Goal: Task Accomplishment & Management: Use online tool/utility

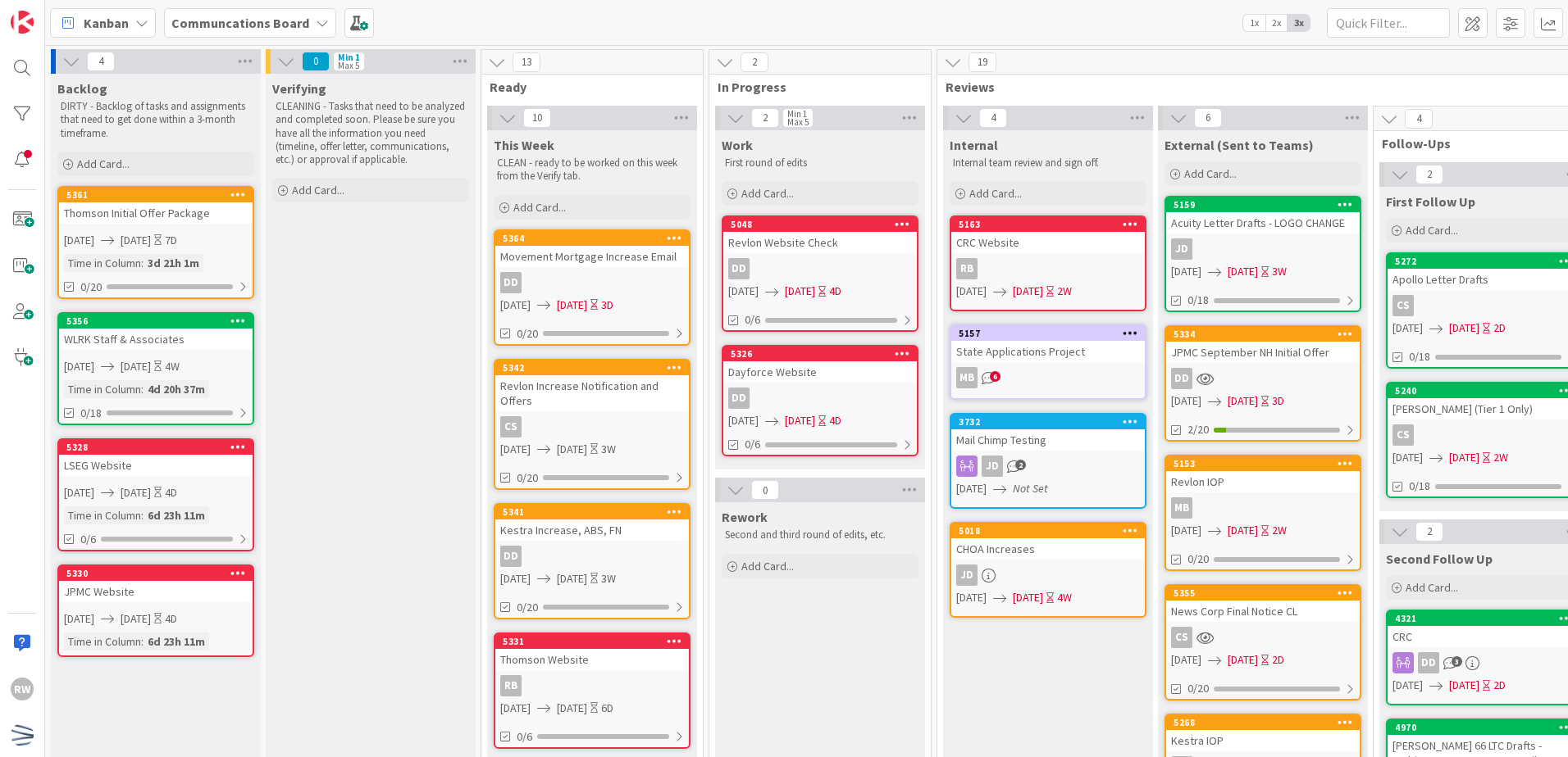
click at [206, 162] on div "Add Card..." at bounding box center [155, 164] width 196 height 25
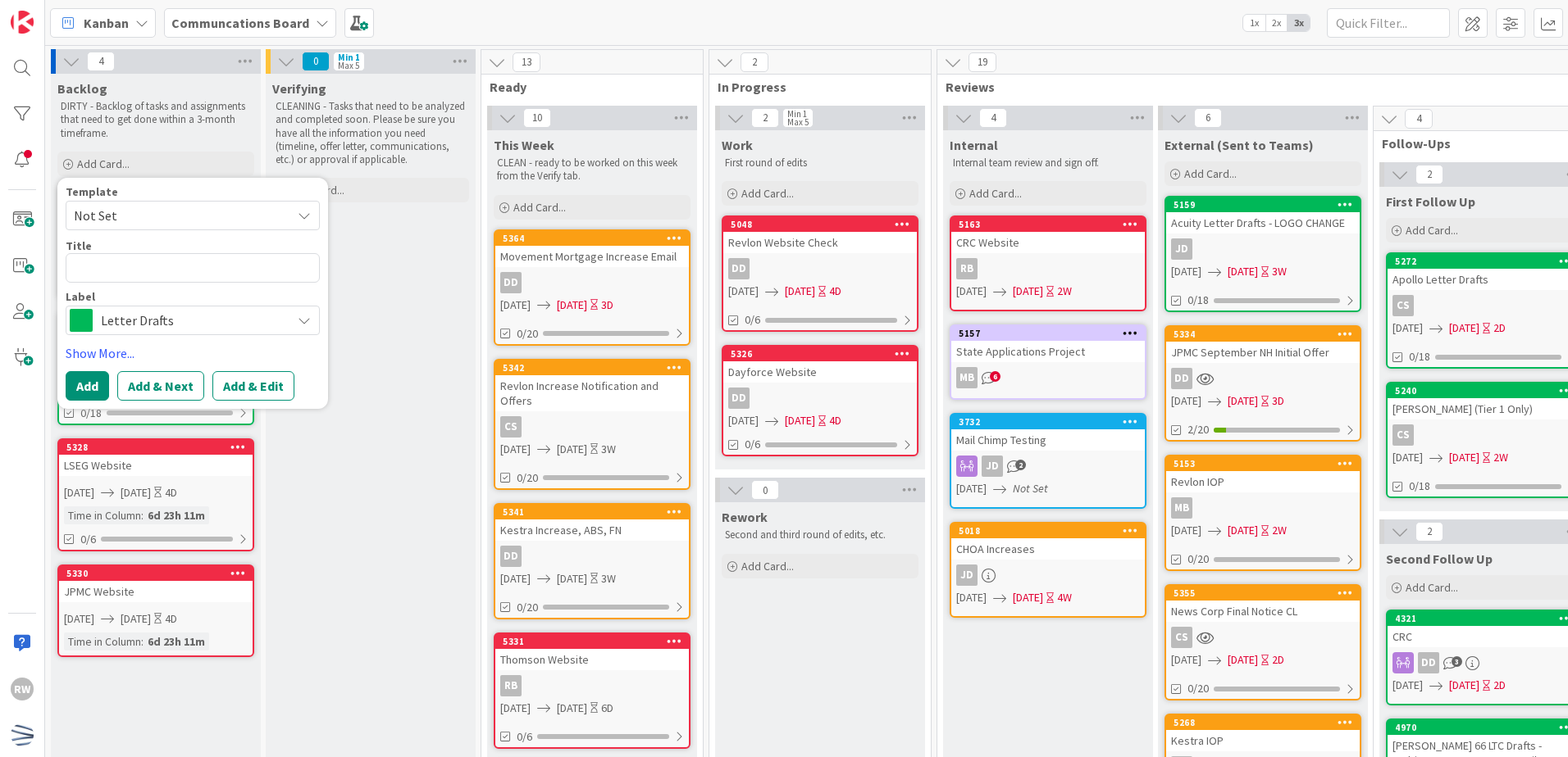
click at [201, 333] on div "Letter Drafts" at bounding box center [192, 321] width 254 height 30
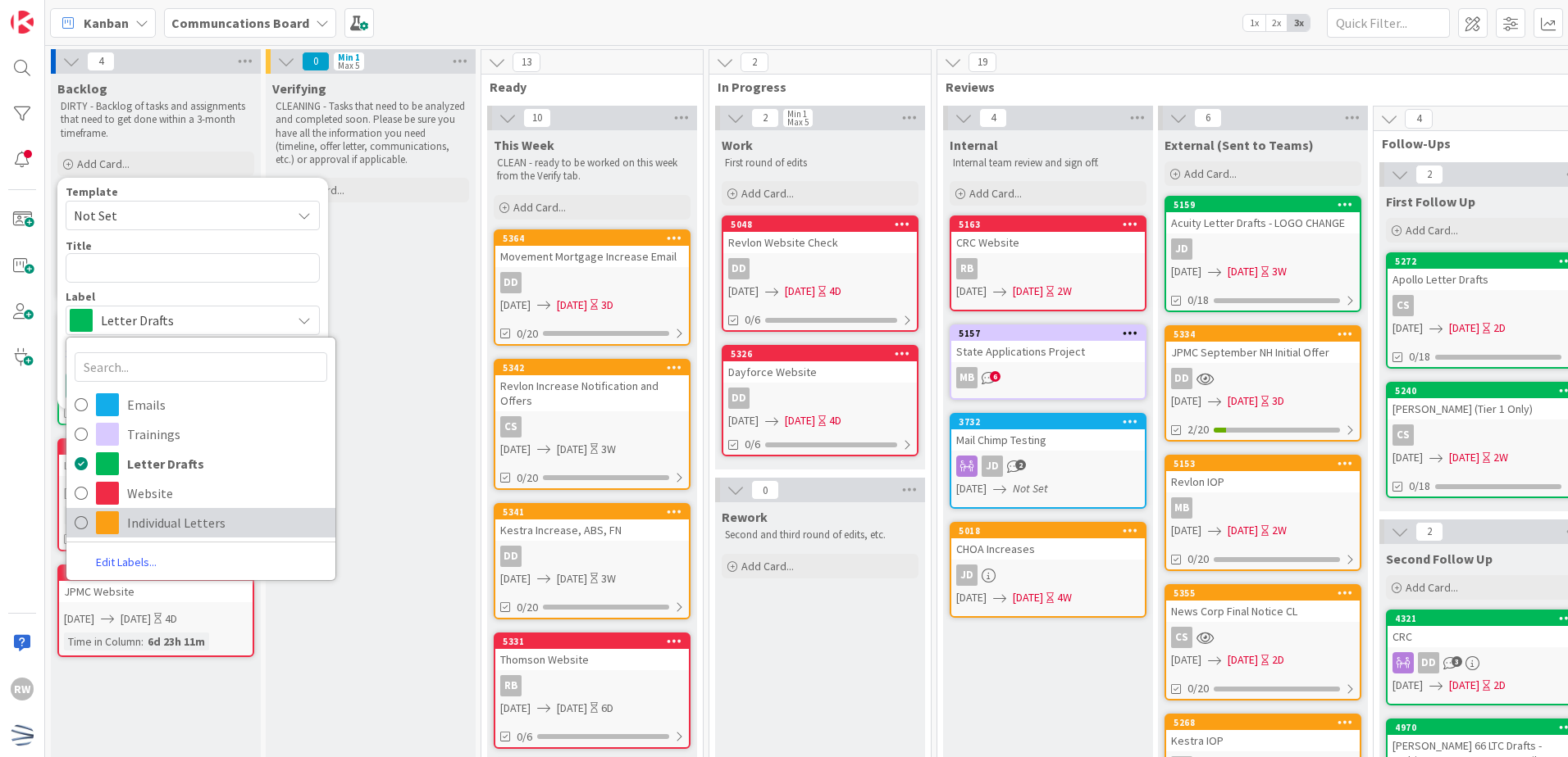
click at [200, 510] on span "Individual Letters" at bounding box center [226, 523] width 200 height 25
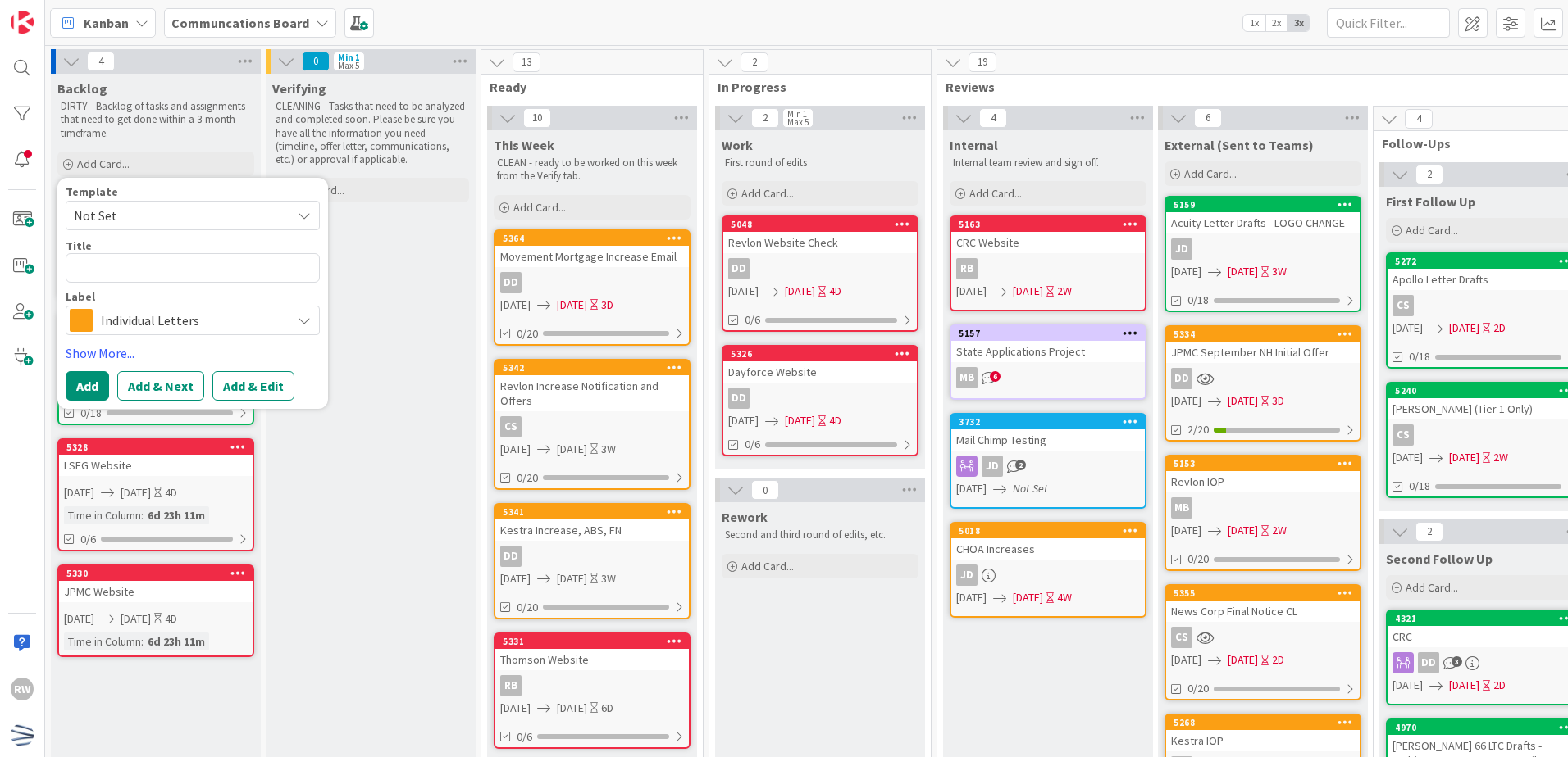
click at [186, 210] on span "Not Set" at bounding box center [176, 215] width 205 height 22
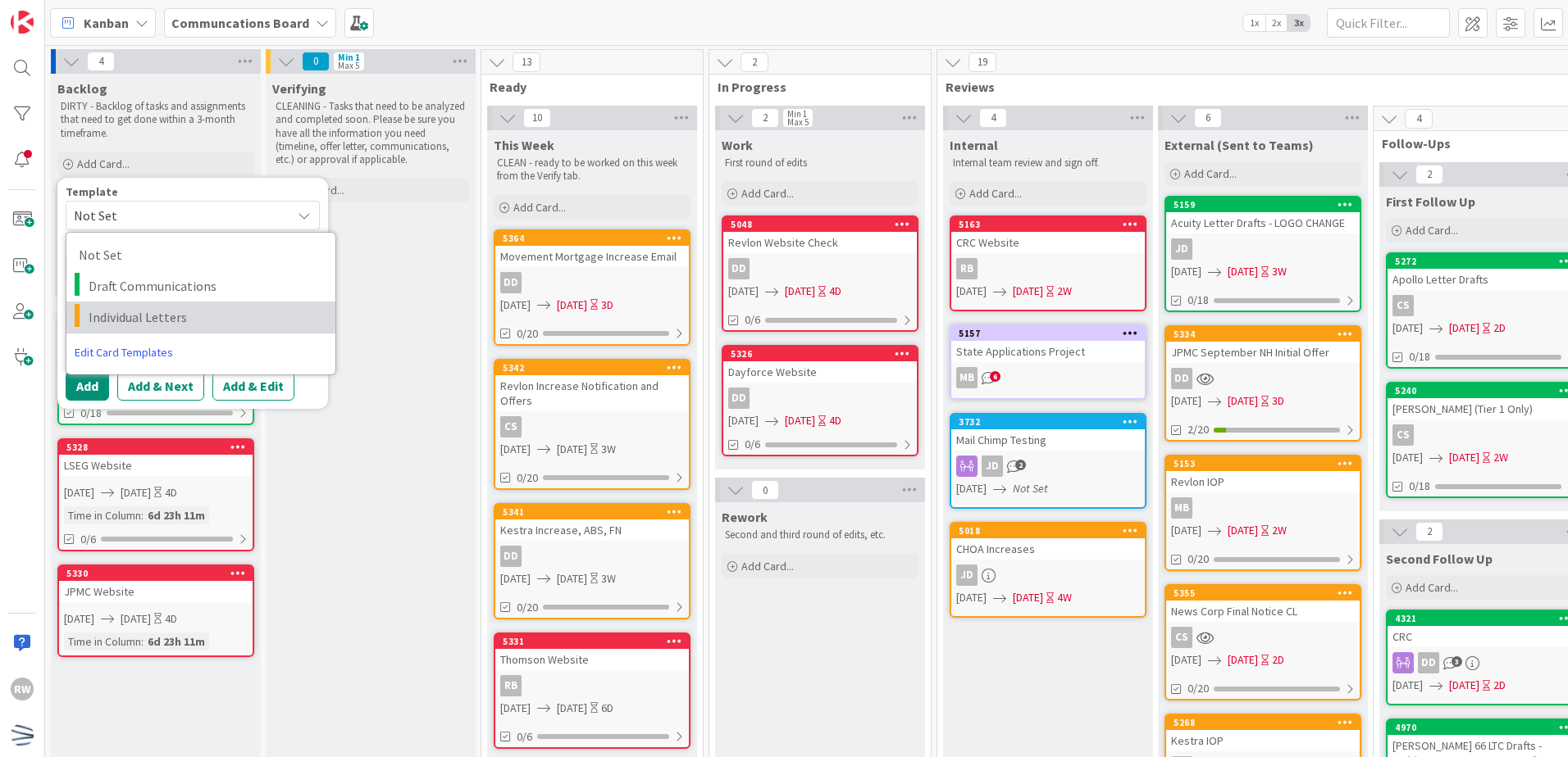
click at [181, 311] on span "Individual Letters" at bounding box center [206, 317] width 235 height 22
type textarea "x"
type textarea "Individual Letters"
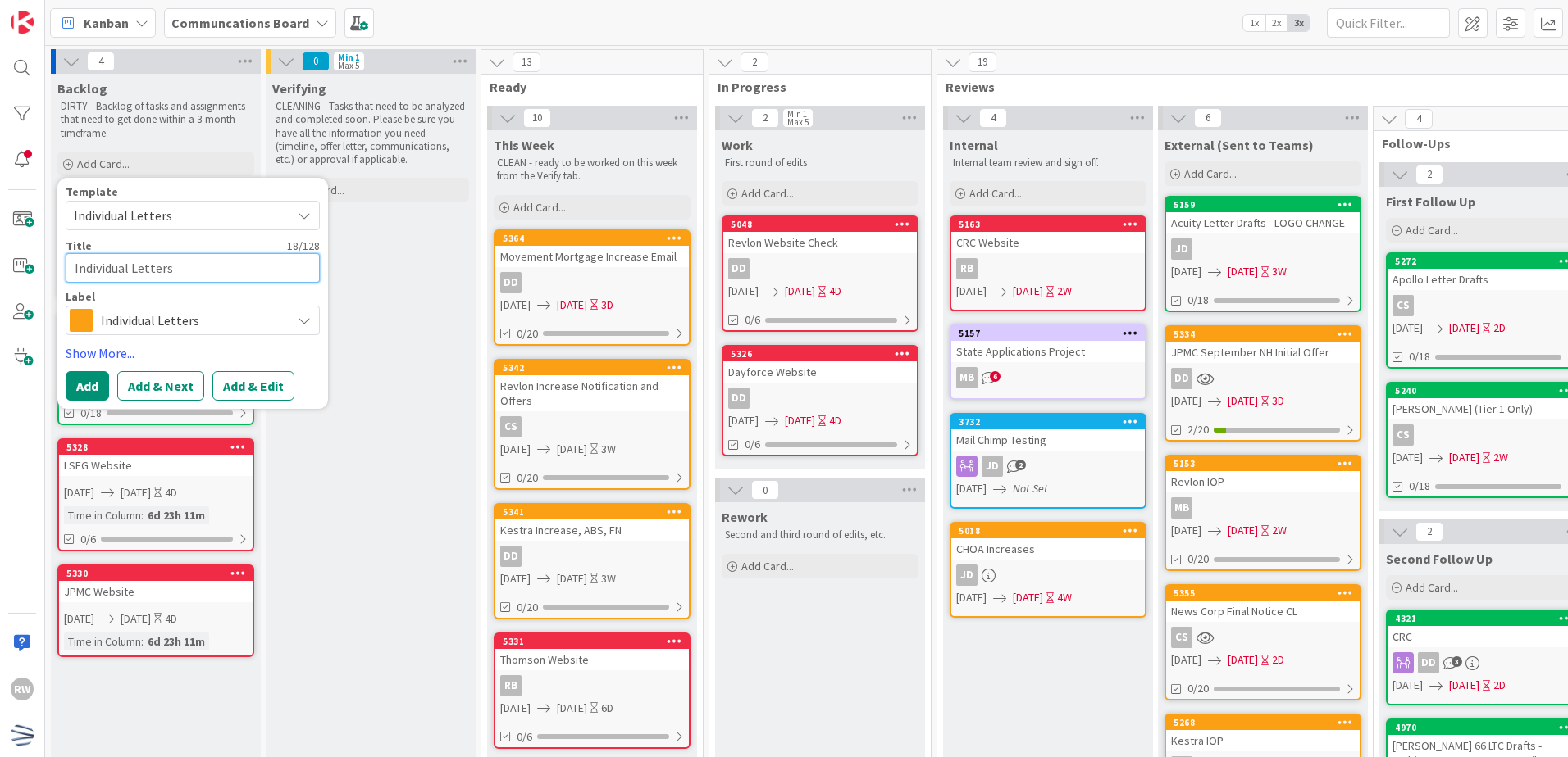
click at [172, 277] on textarea "Individual Letters" at bounding box center [192, 268] width 254 height 30
drag, startPoint x: 191, startPoint y: 268, endPoint x: 5, endPoint y: 254, distance: 186.5
click at [5, 254] on div "RW Kanban Communcations Board 1x 2x 3x 4 Backlog DIRTY - Backlog of tasks and a…" at bounding box center [784, 378] width 1568 height 757
type textarea "x"
type textarea "J"
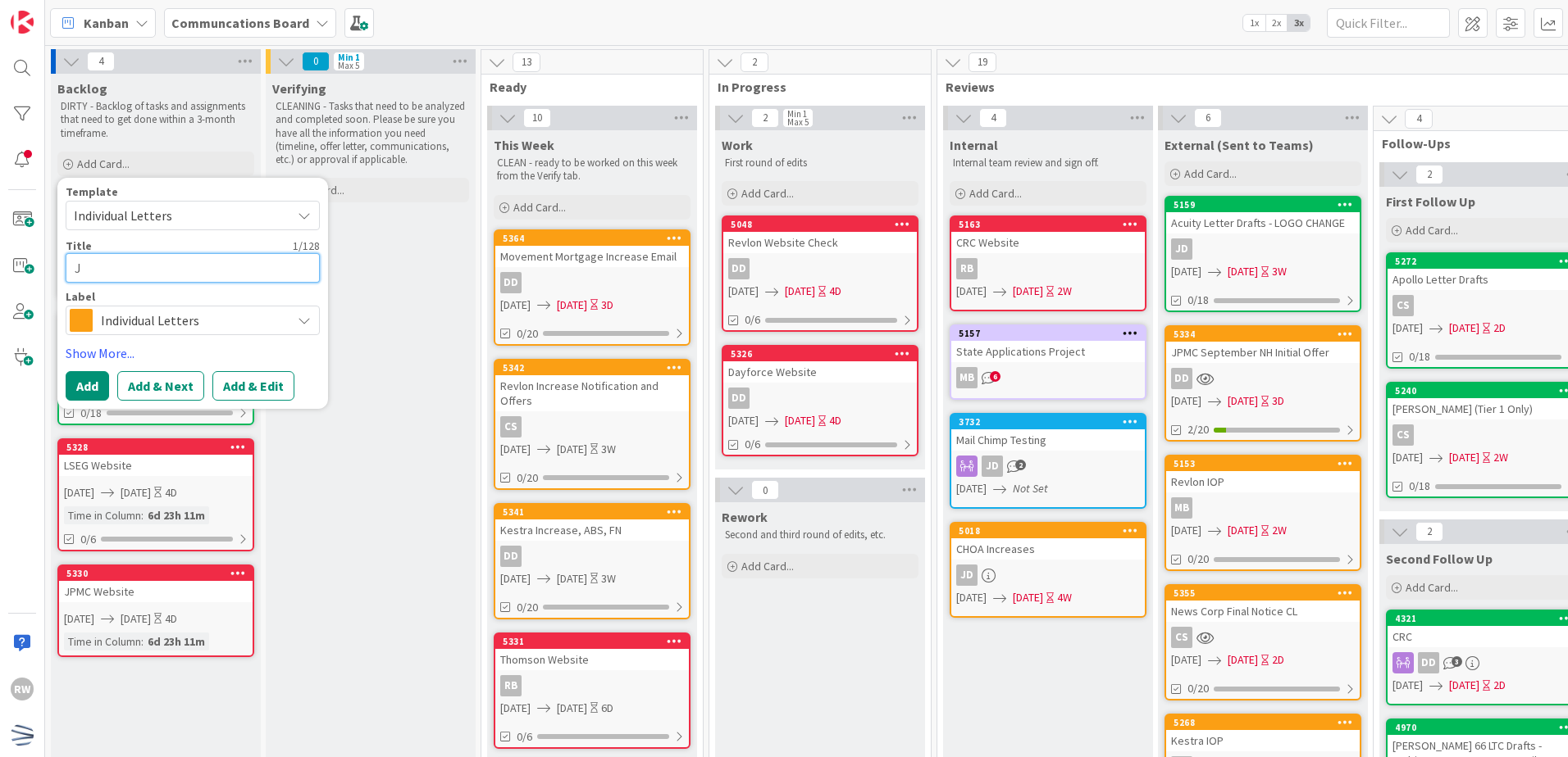
type textarea "x"
type textarea "JH"
type textarea "x"
type textarea "JHU"
type textarea "x"
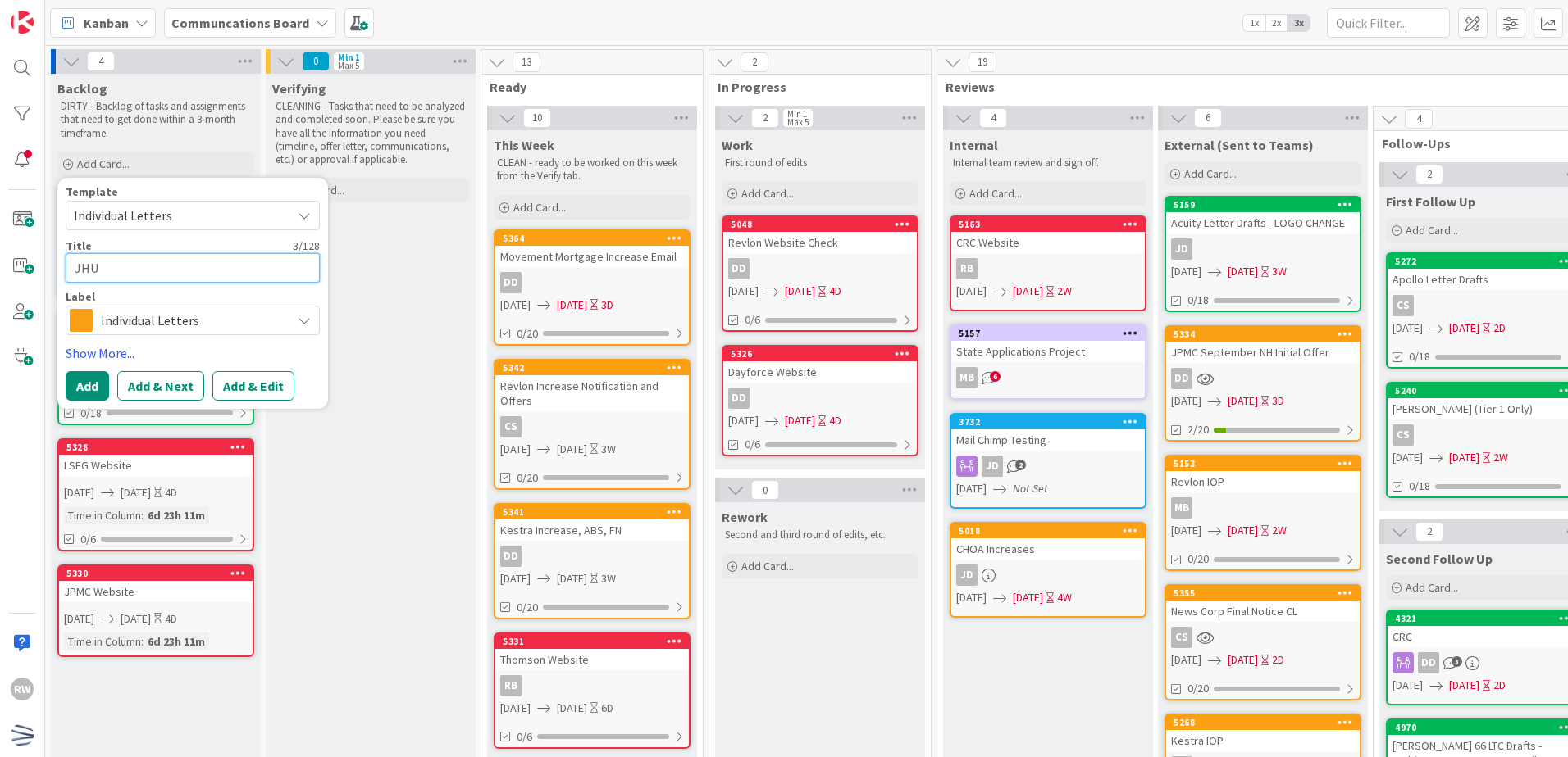
type textarea "JHU"
type textarea "x"
type textarea "JHU C"
type textarea "x"
type textarea "JHU Co"
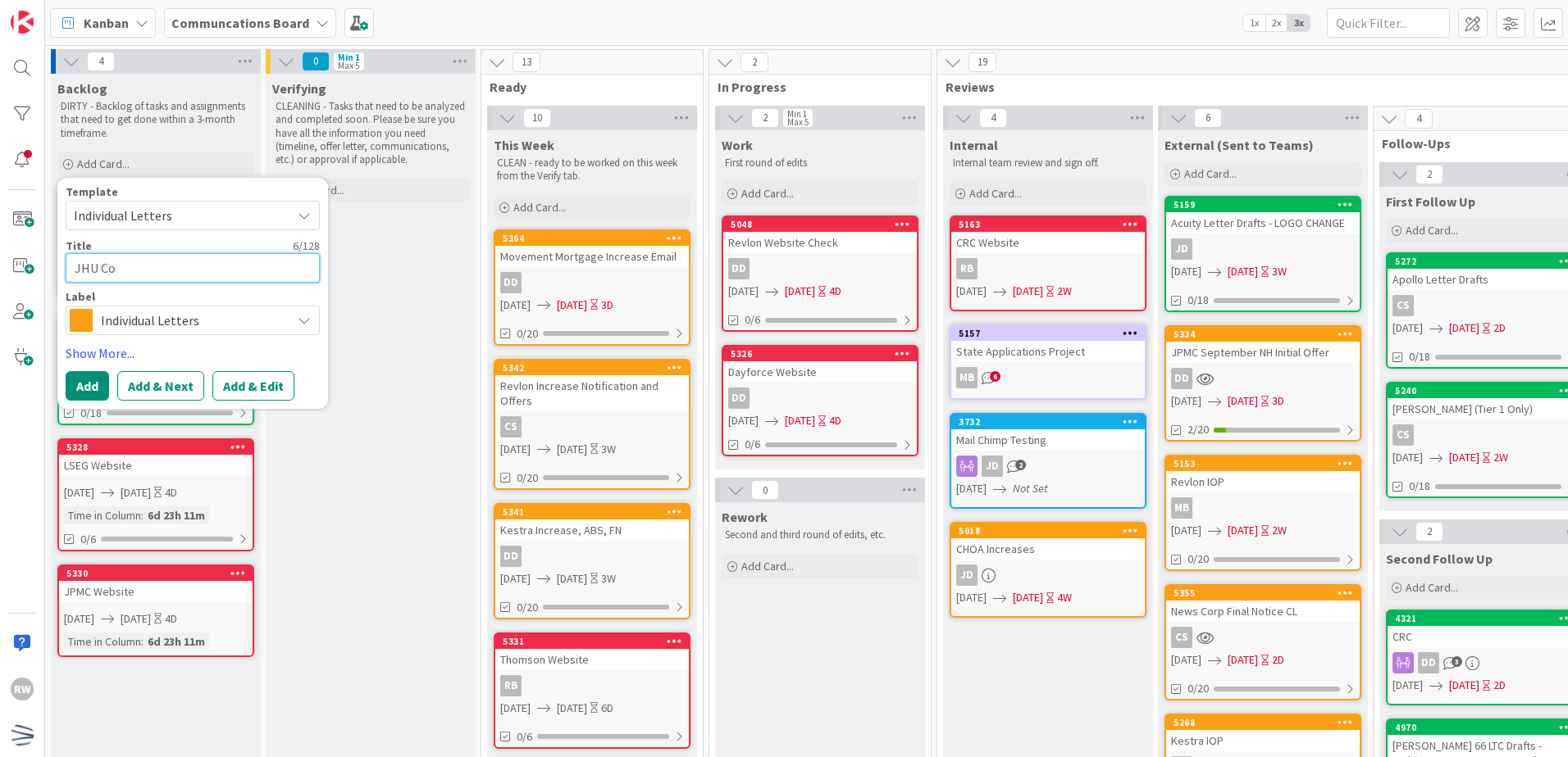
type textarea "x"
type textarea "JHU Con"
type textarea "x"
type textarea "JHU Cons"
type textarea "x"
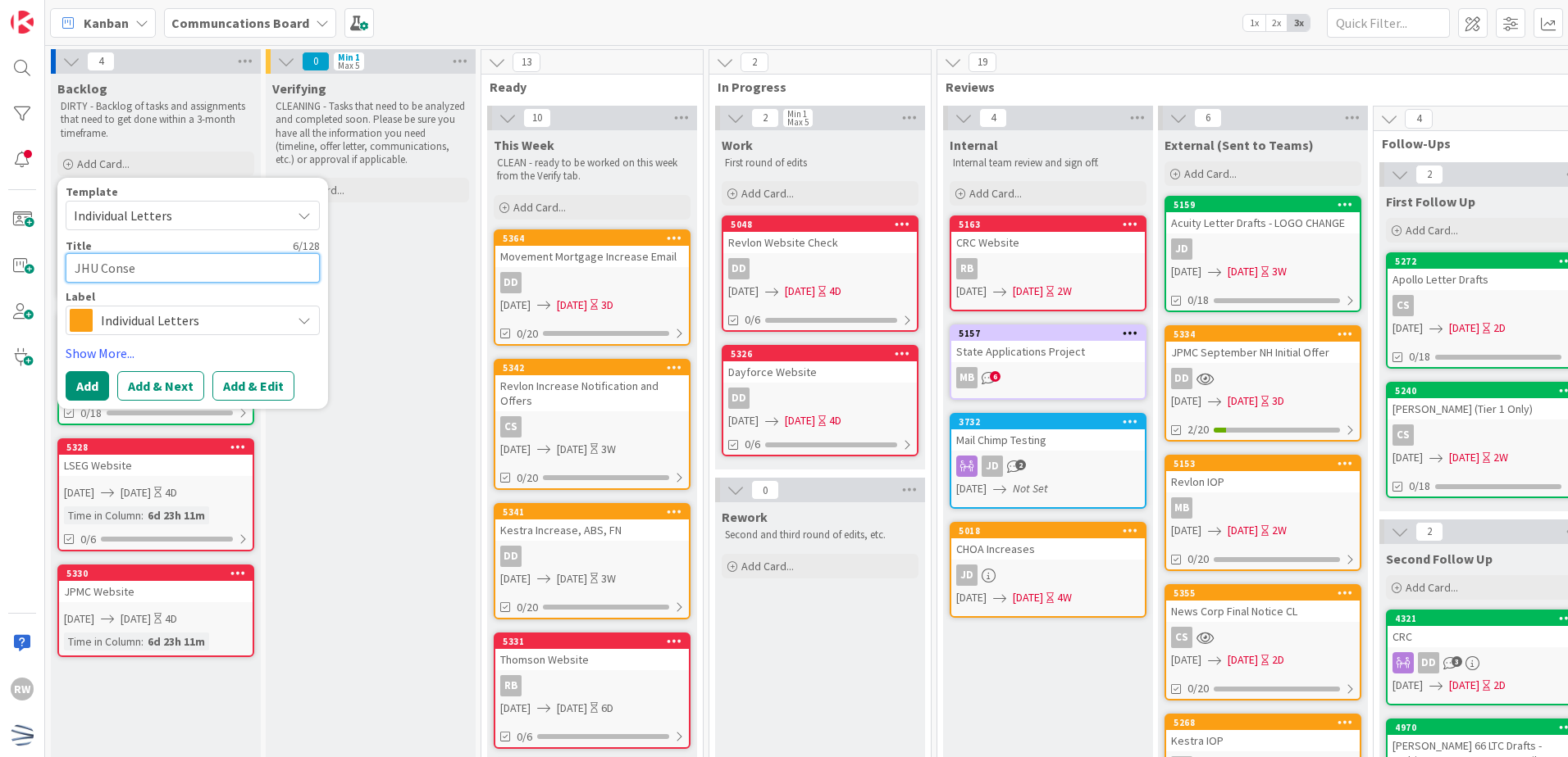
type textarea "JHU [PERSON_NAME]"
type textarea "x"
type textarea "JHU Conserv"
type textarea "x"
type textarea "JHU Conserva"
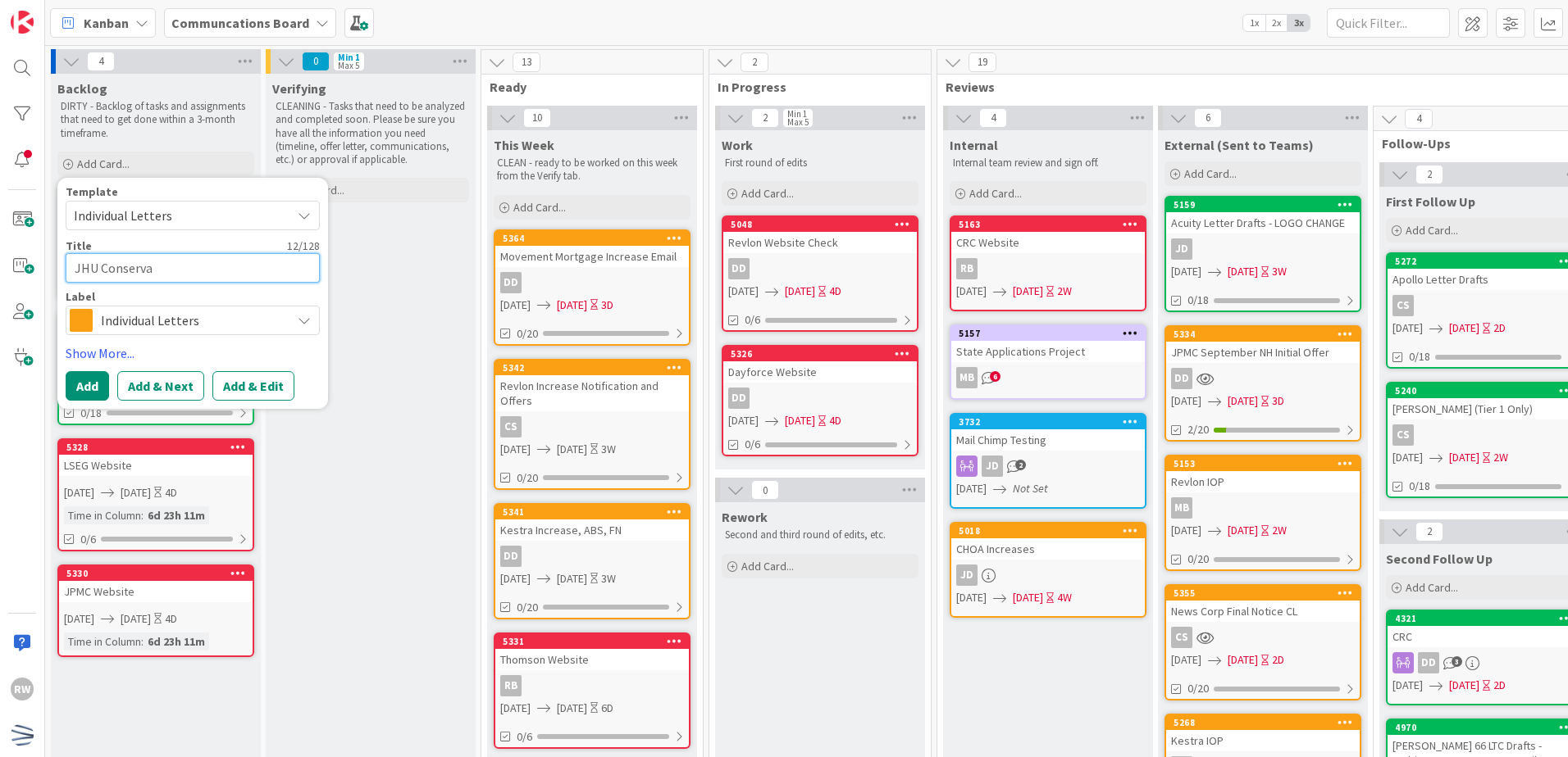
type textarea "x"
type textarea "JHU Conservat"
type textarea "x"
type textarea "JHU Conservati"
type textarea "x"
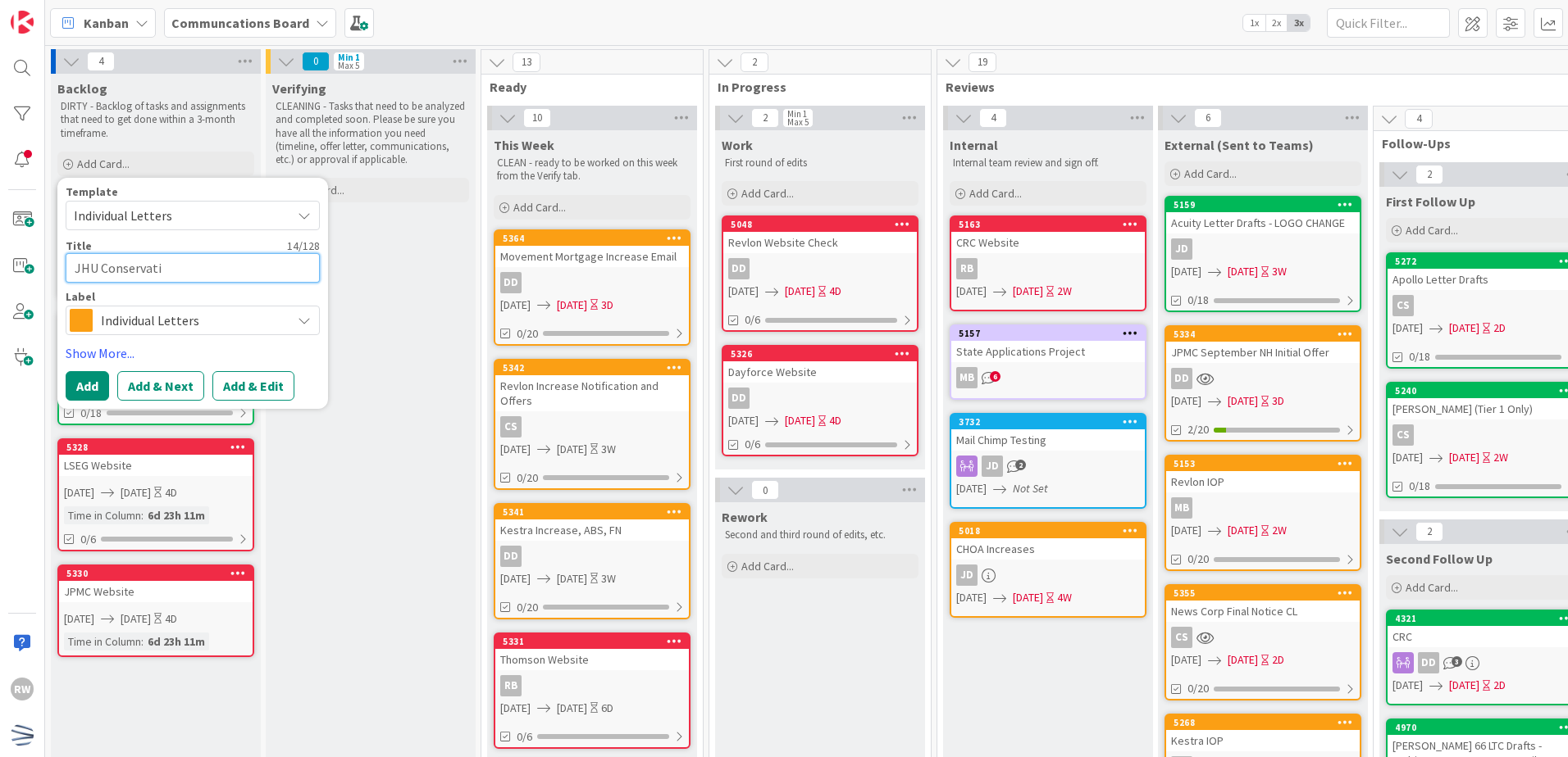
type textarea "JHU Conservatio"
type textarea "x"
type textarea "JHU Conservation"
type textarea "x"
type textarea "JHU Conservation"
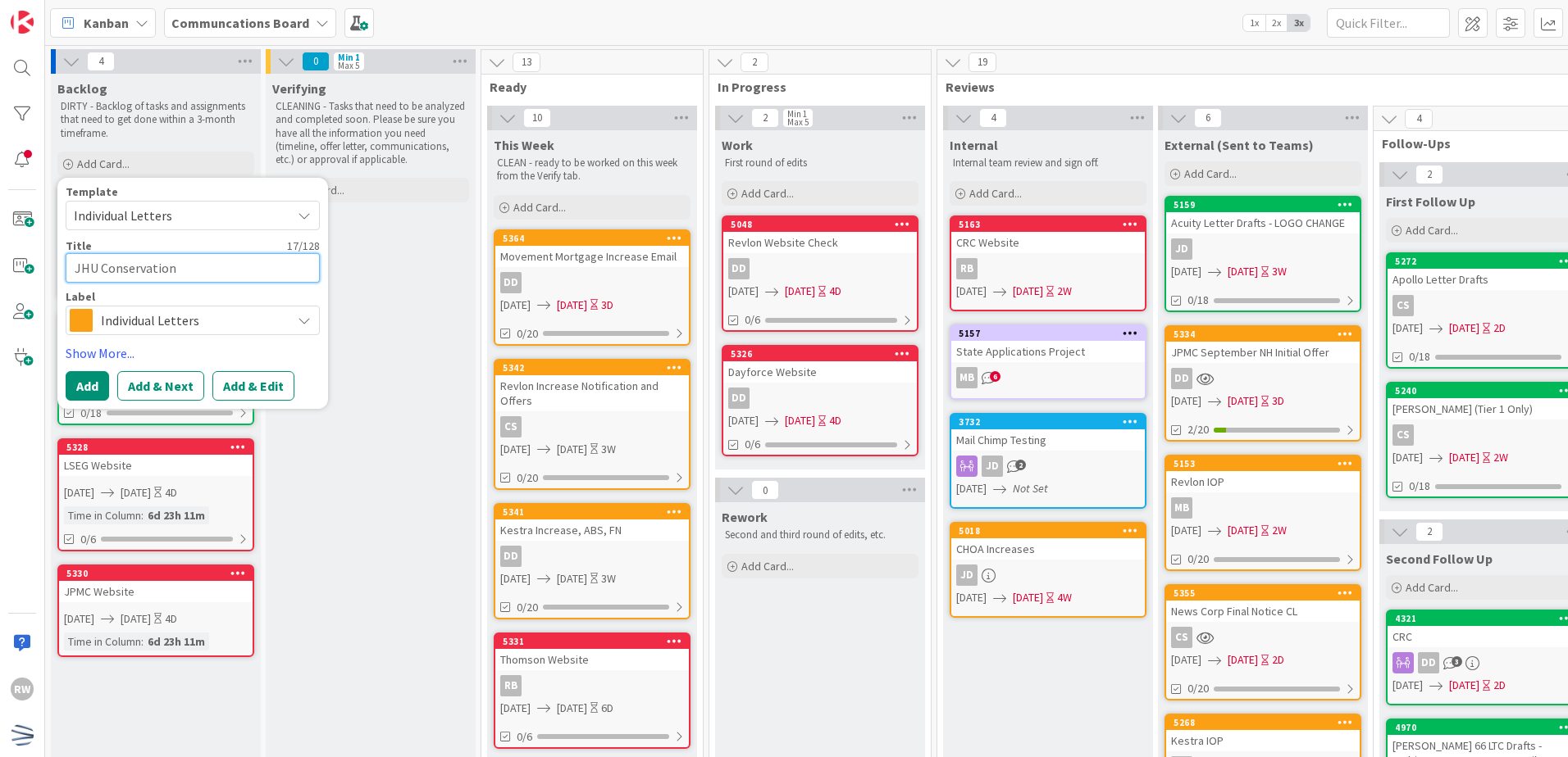
type textarea "x"
type textarea "JHU Conservation I"
type textarea "x"
type textarea "JHU Conservation In"
type textarea "x"
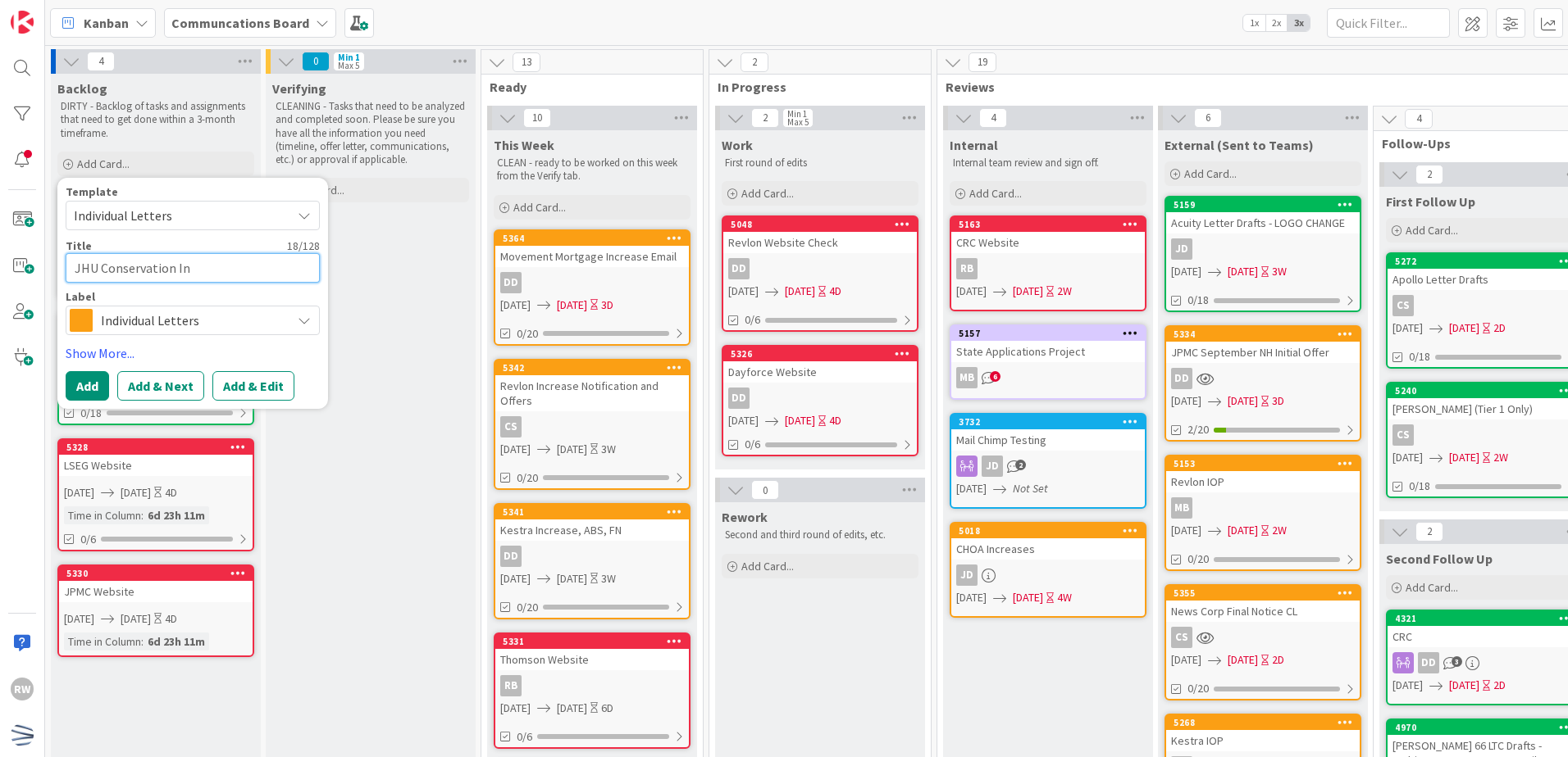
type textarea "JHU Conservation Inc"
type textarea "x"
type textarea "JHU Conservation Incr"
type textarea "x"
type textarea "JHU Conservation Increa"
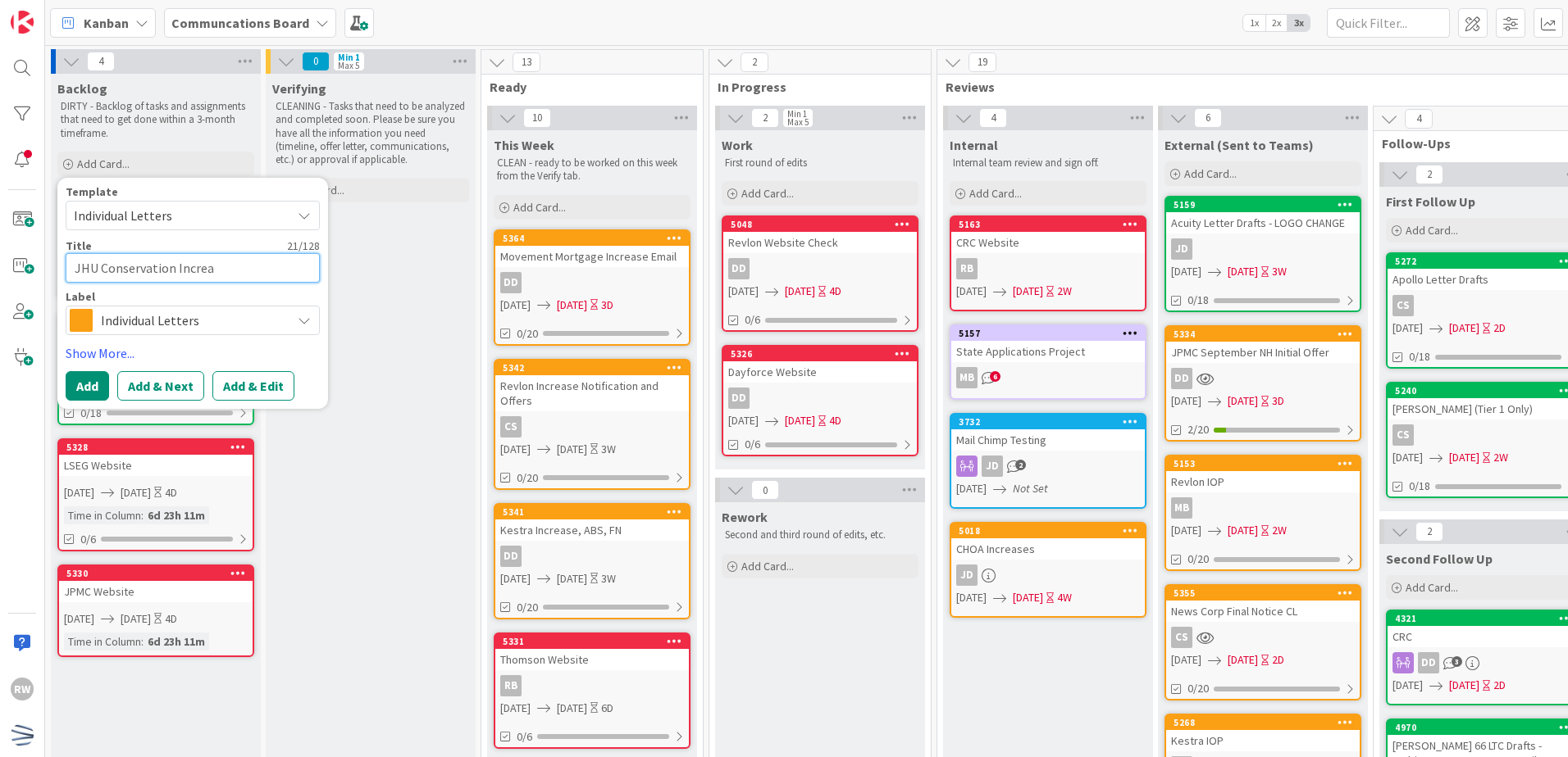
type textarea "x"
type textarea "JHU Conservation Increas"
type textarea "x"
type textarea "JHU Conservation Increase"
type textarea "x"
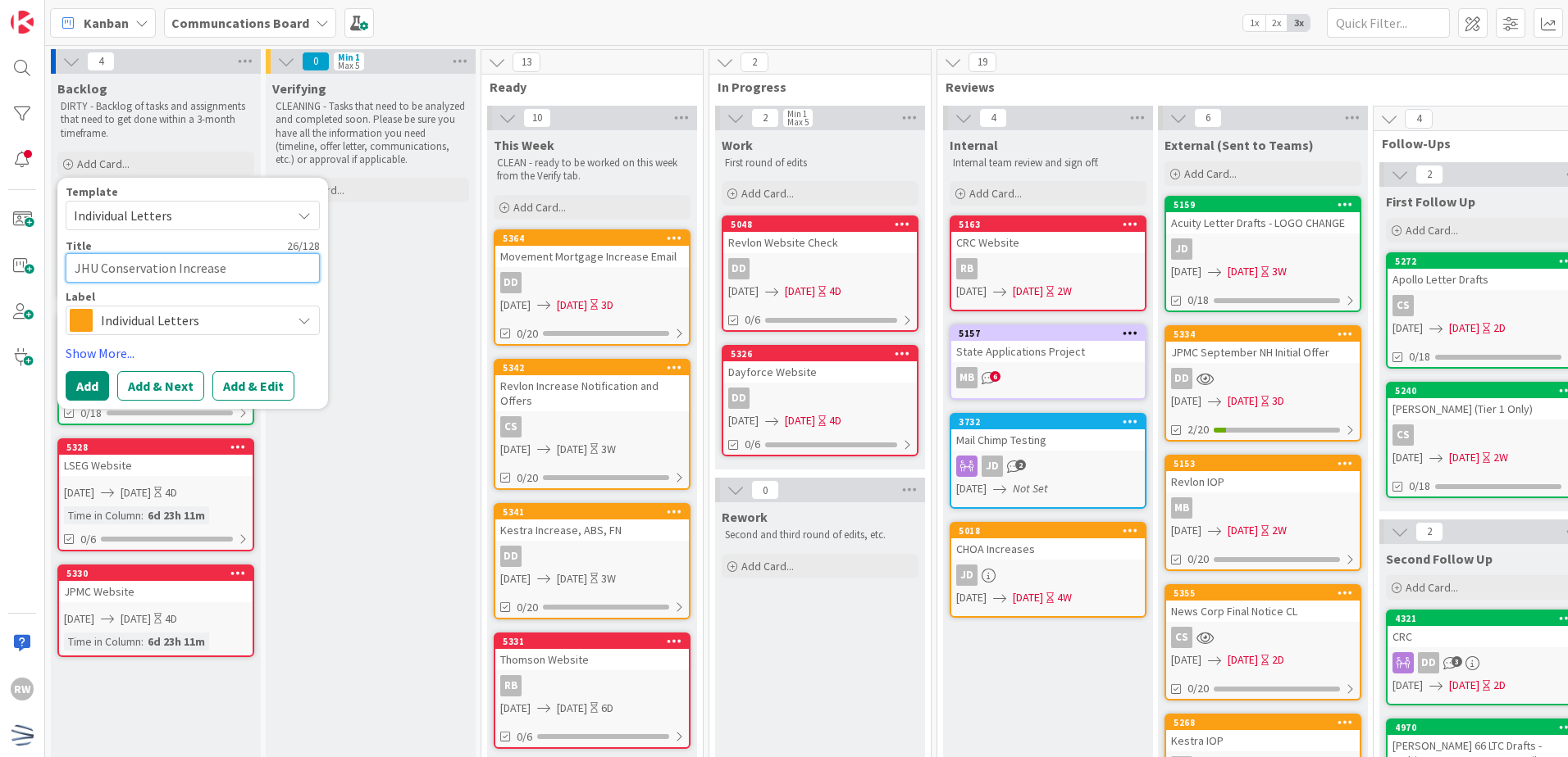
type textarea "JHU Conservation Increase N"
type textarea "x"
type textarea "JHU Conservation Increase No"
type textarea "x"
type textarea "JHU Conservation Increase Noti"
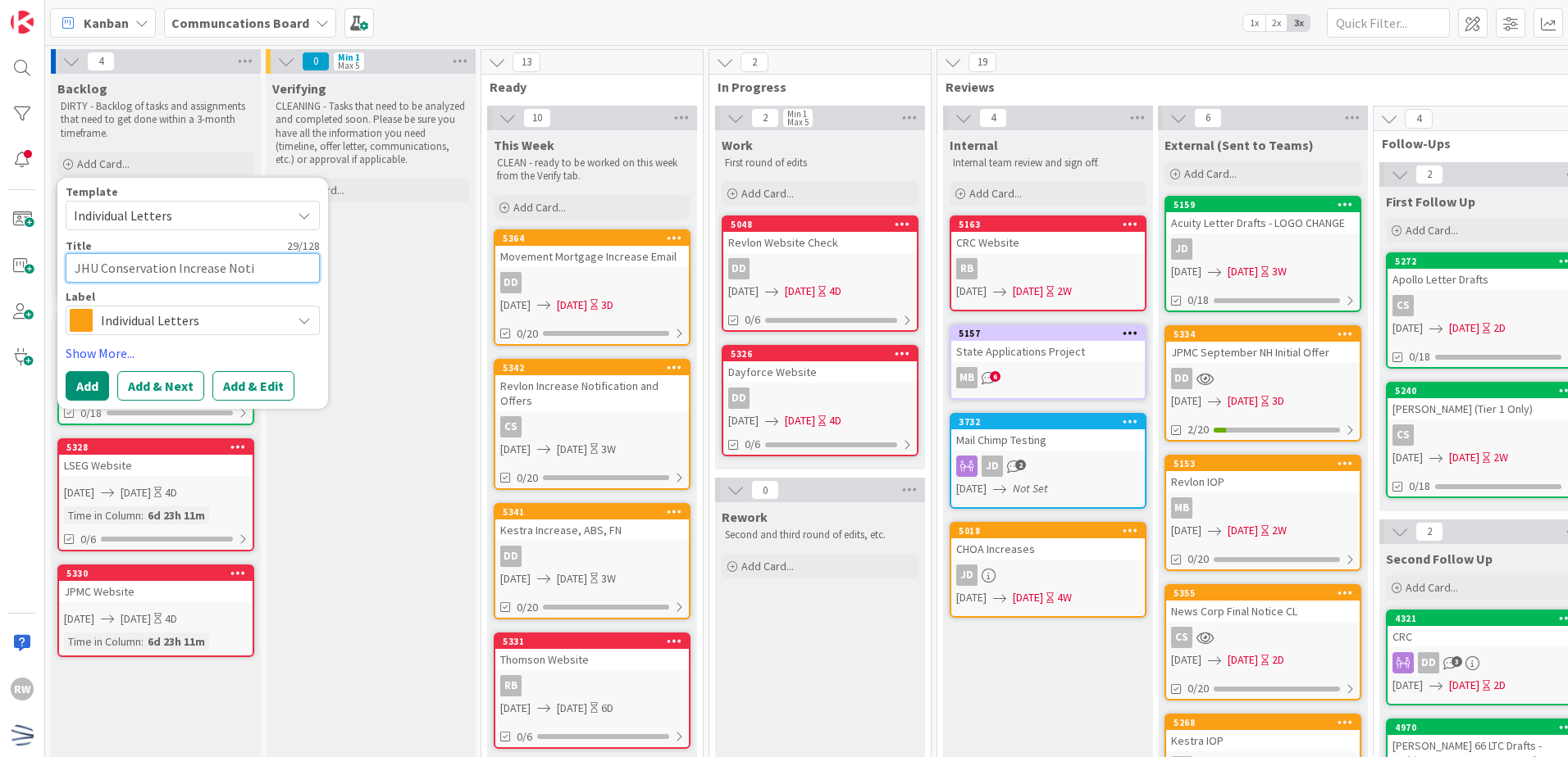
type textarea "x"
type textarea "JHU Conservation Increase Notif"
type textarea "x"
type textarea "JHU Conservation Increase Notific"
type textarea "x"
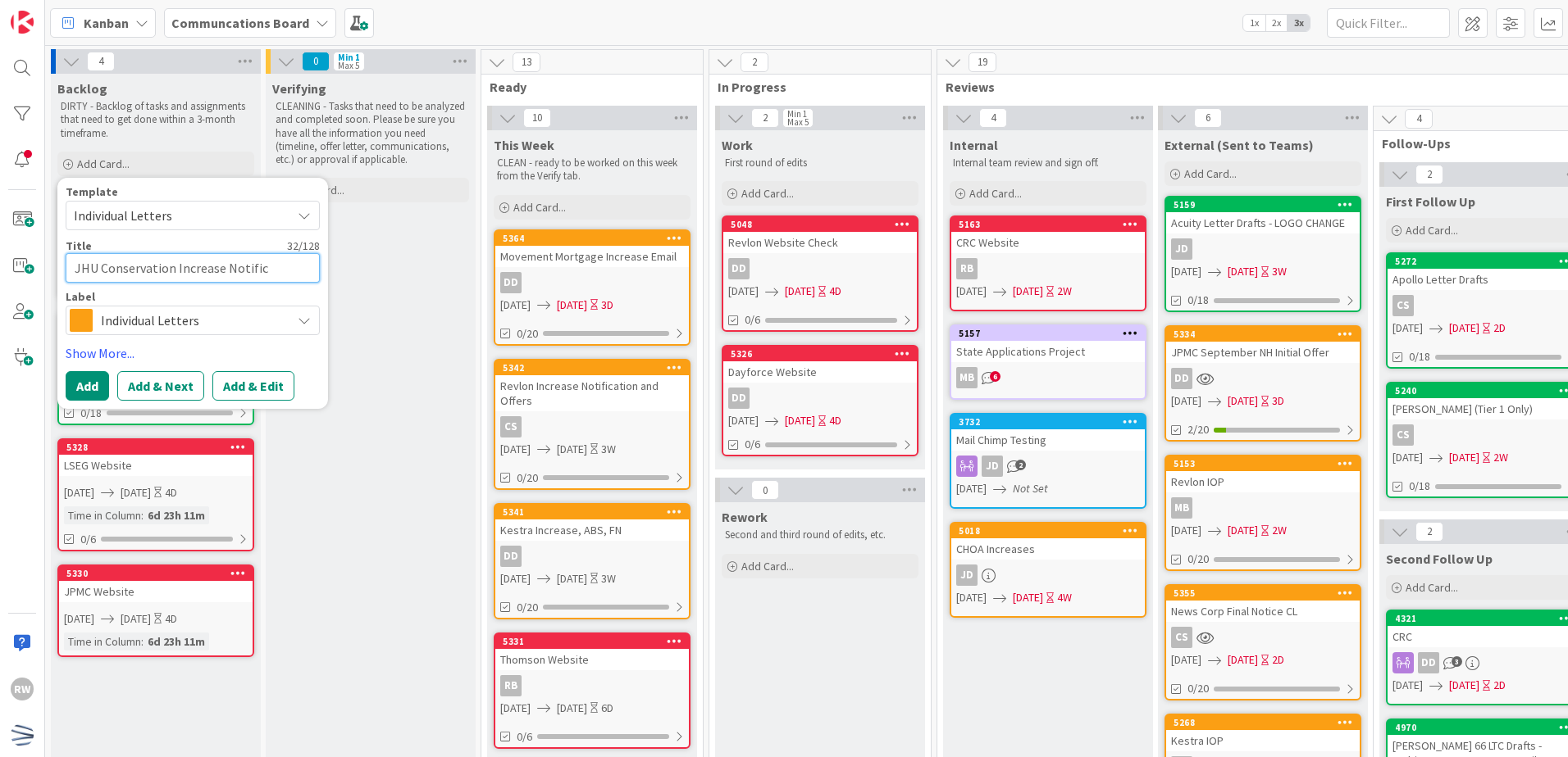
type textarea "JHU Conservation Increase Notifica"
type textarea "x"
type textarea "JHU Conservation Increase Notificat"
type textarea "x"
type textarea "JHU Conservation Increase Notificati"
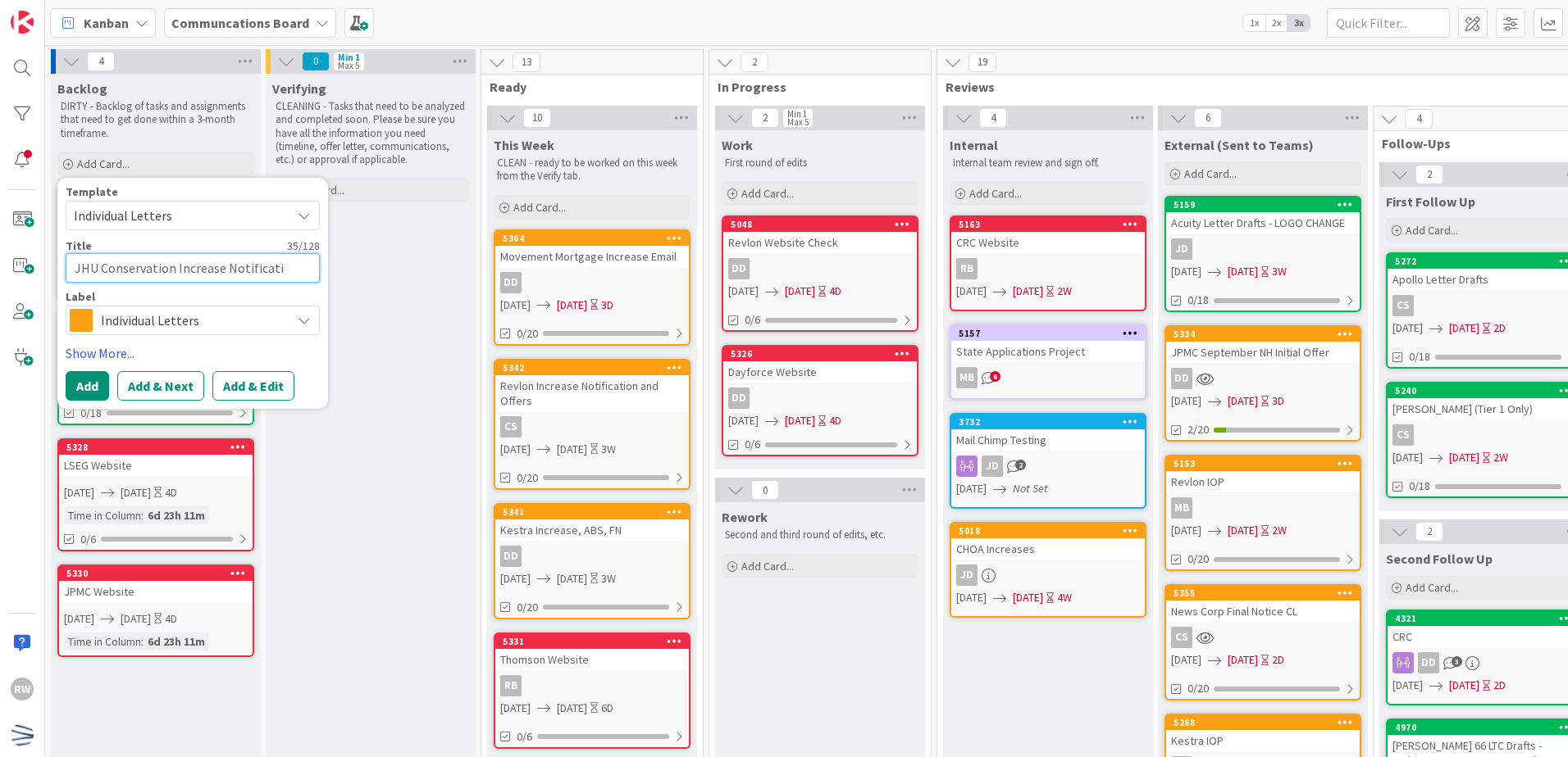
type textarea "x"
type textarea "JHU Conservation Increase Notificatio"
type textarea "x"
type textarea "JHU Conservation Increase Notification"
type textarea "x"
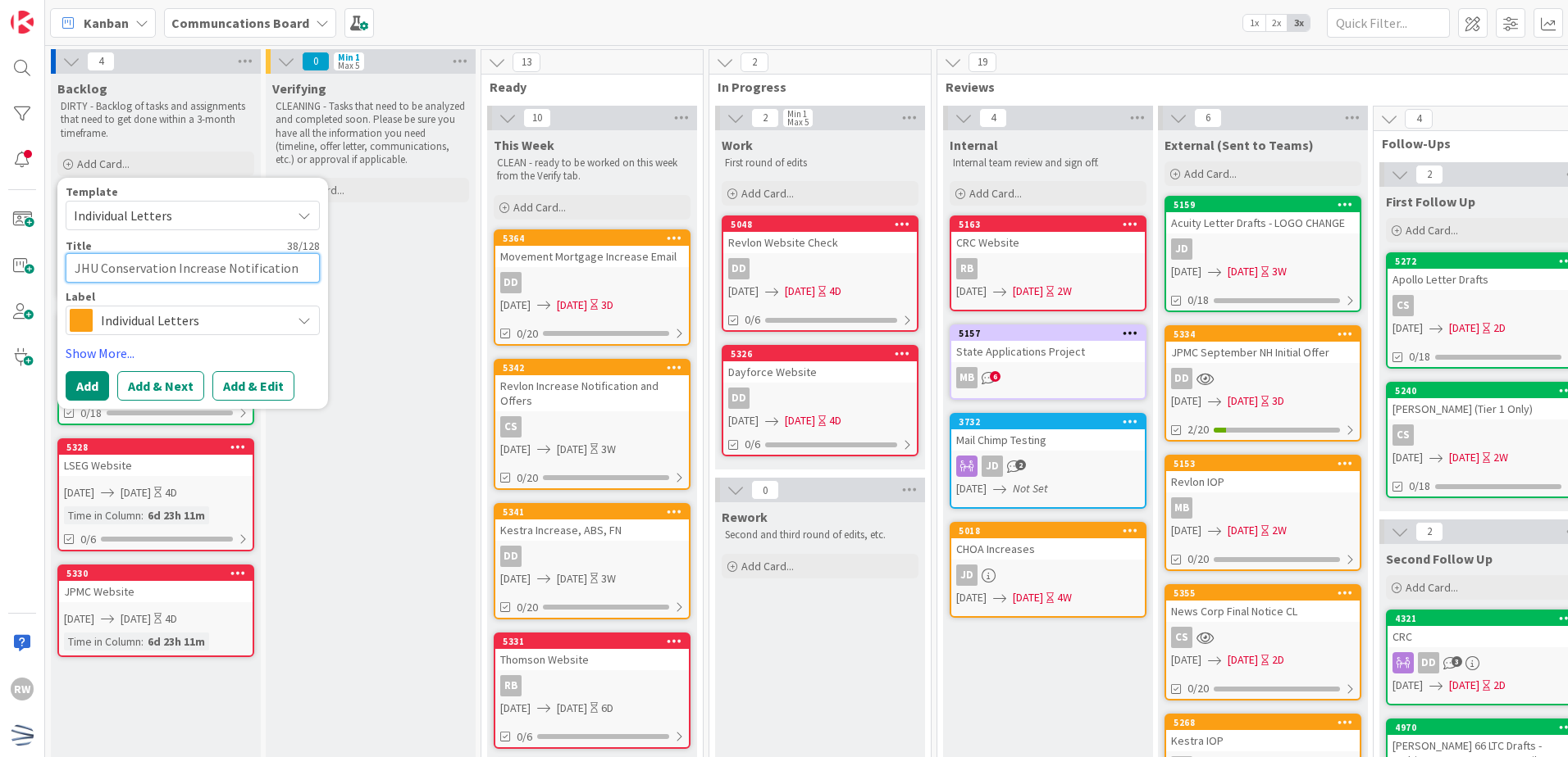
type textarea "JHU Conservation Increase Notification"
type textarea "x"
type textarea "JHU Conservation Increase Notification E"
type textarea "x"
type textarea "JHU Conservation Increase Notification Ema"
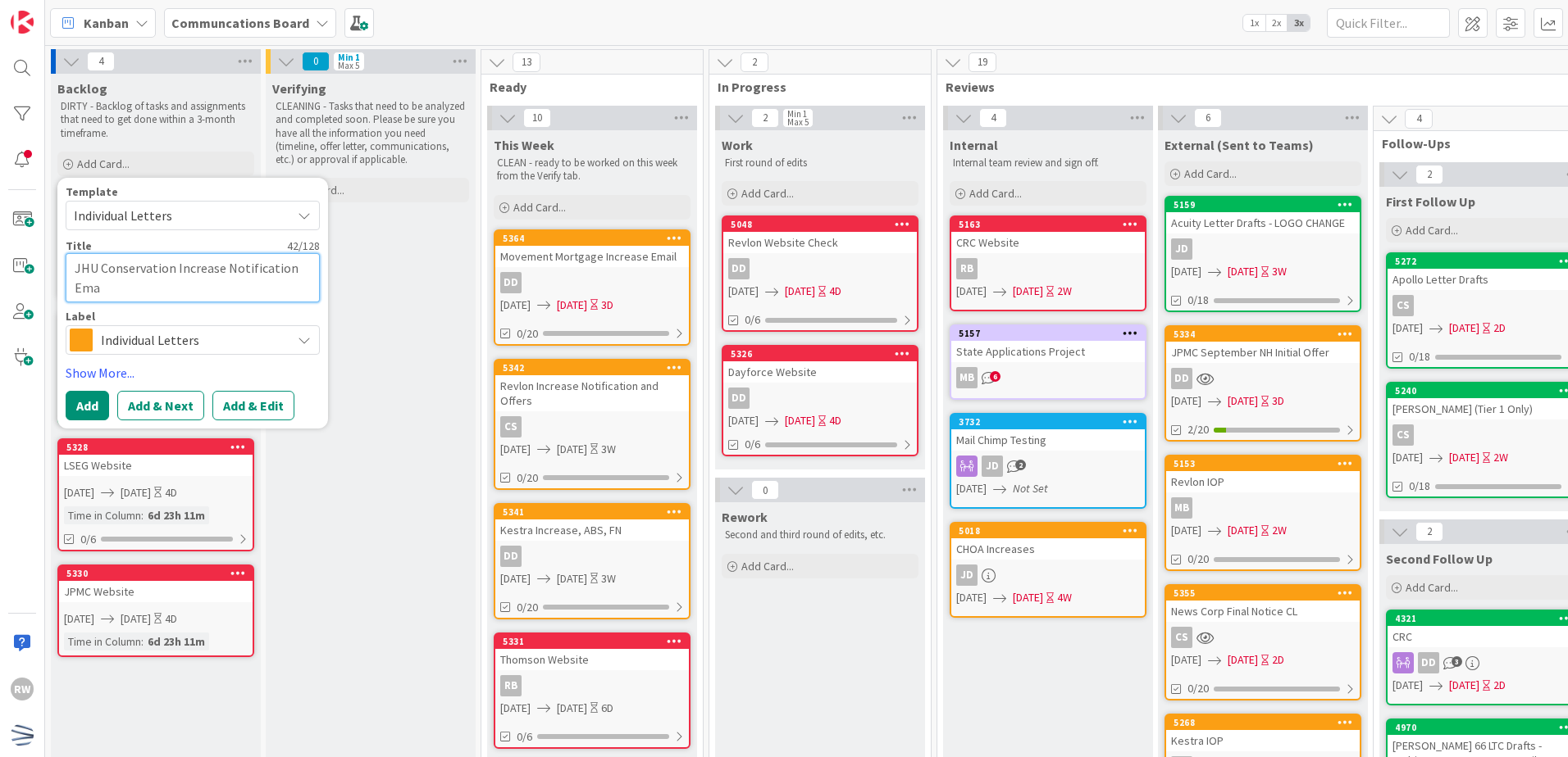
type textarea "x"
type textarea "JHU Conservation Increase Notification Emai"
type textarea "x"
type textarea "JHU Conservation Increase Notification Email"
click at [131, 371] on link "Show More..." at bounding box center [192, 373] width 254 height 20
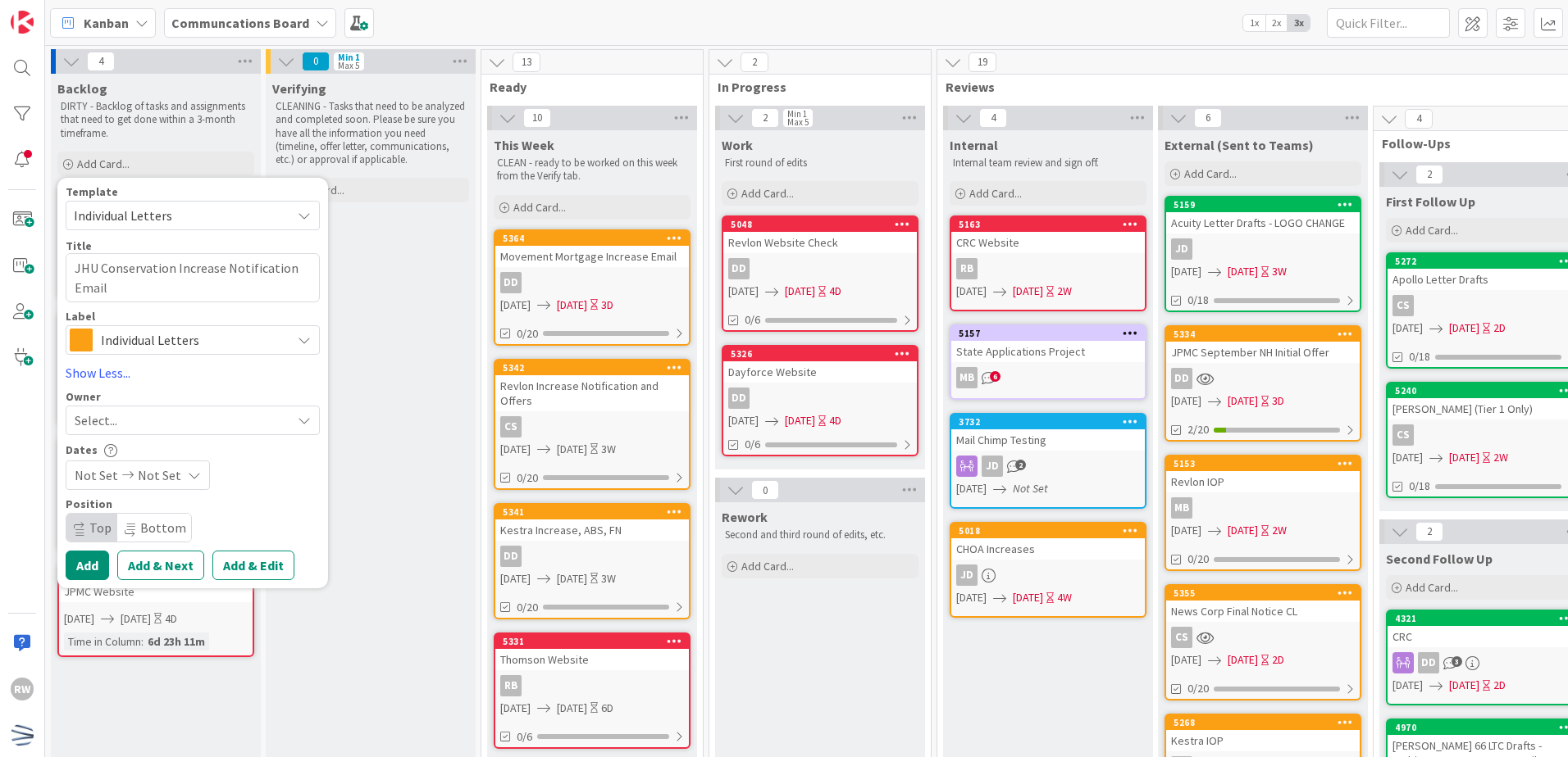
click at [134, 417] on div "Select..." at bounding box center [182, 421] width 216 height 20
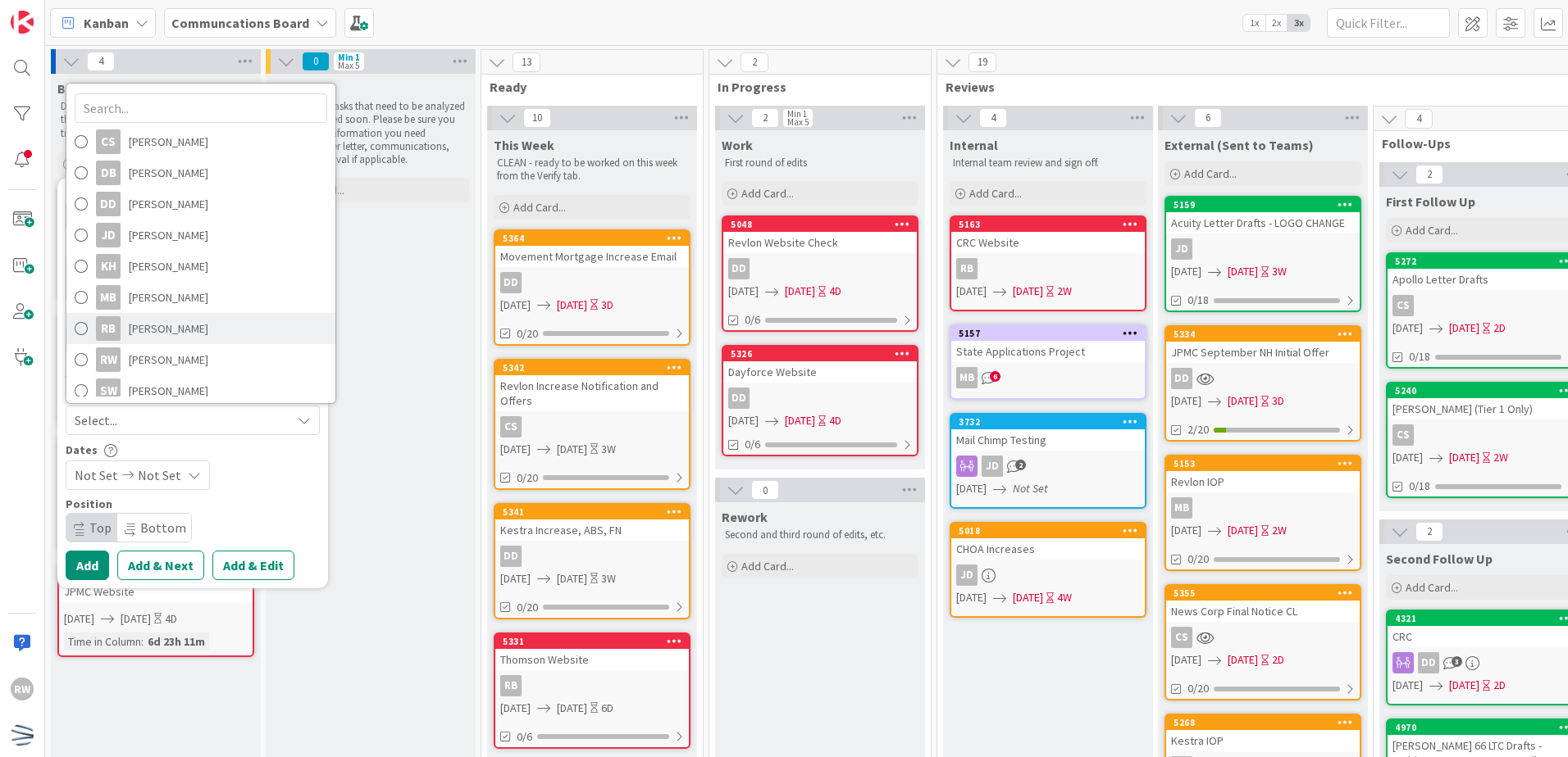
click at [185, 332] on span "[PERSON_NAME]" at bounding box center [168, 329] width 80 height 25
type textarea "x"
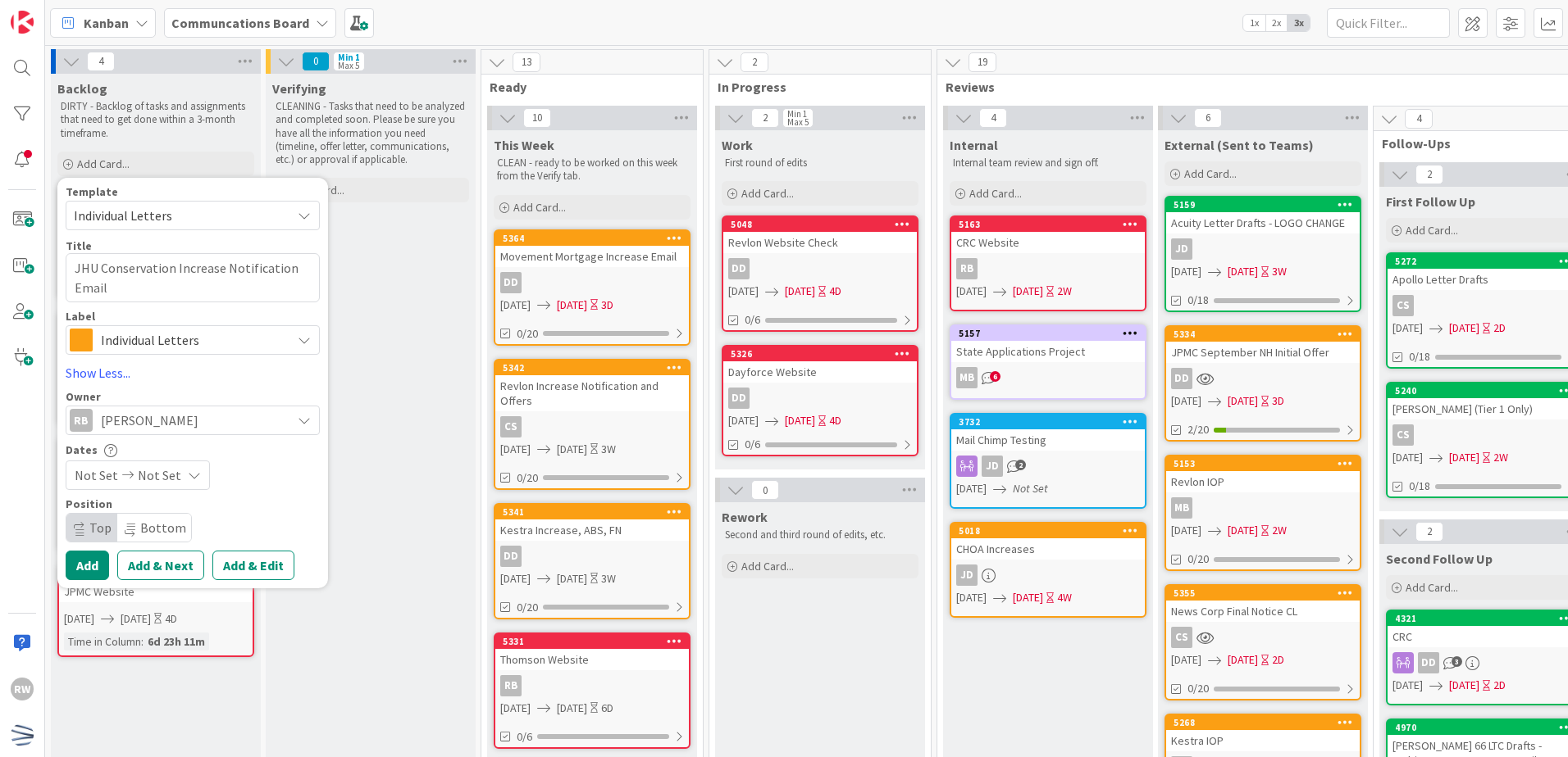
click at [100, 479] on span "Not Set" at bounding box center [96, 475] width 43 height 20
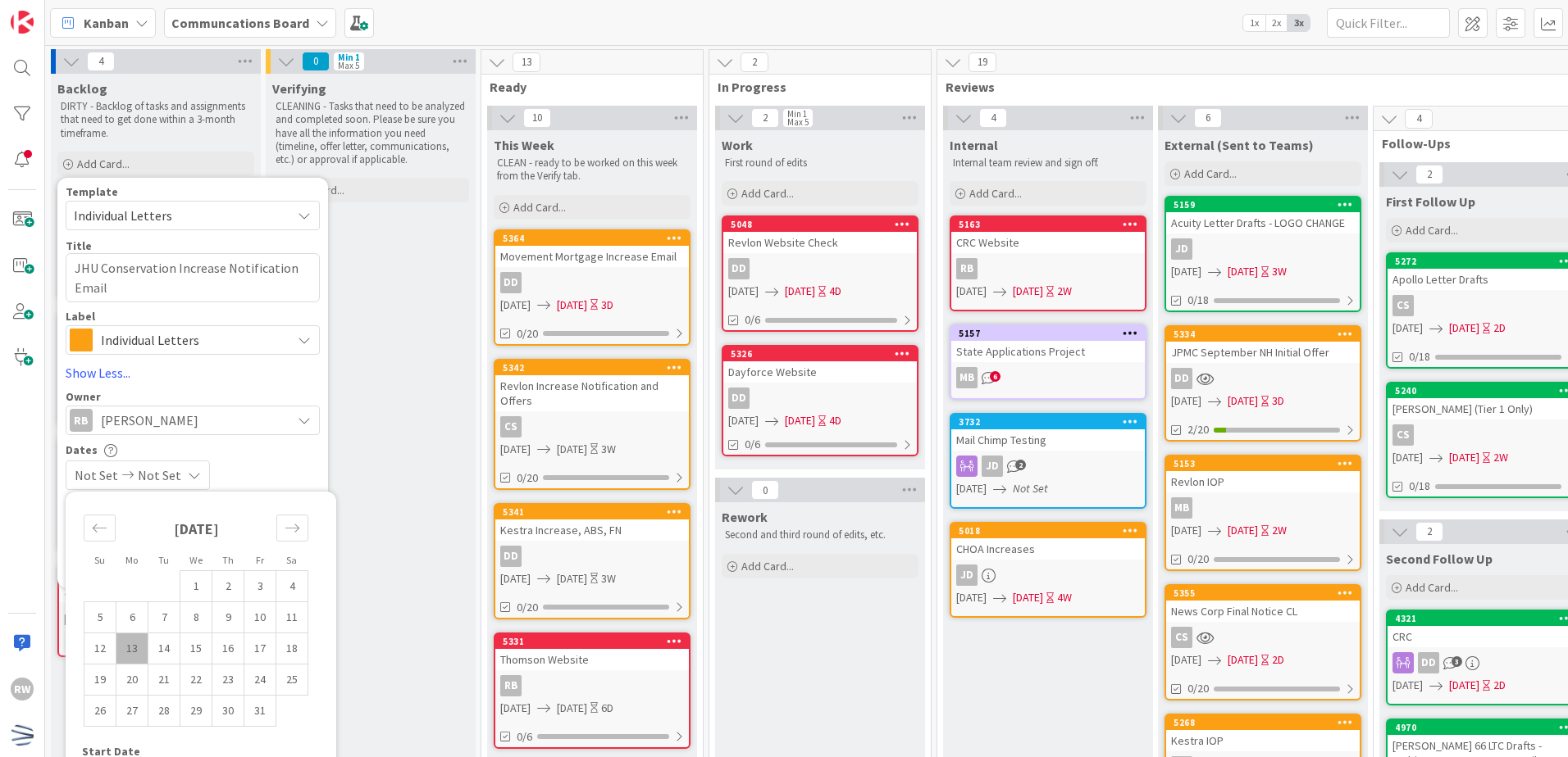
click at [133, 649] on td "13" at bounding box center [133, 649] width 32 height 31
type input "[DATE]"
type textarea "x"
click at [154, 649] on td "14" at bounding box center [164, 649] width 32 height 31
type input "[DATE]"
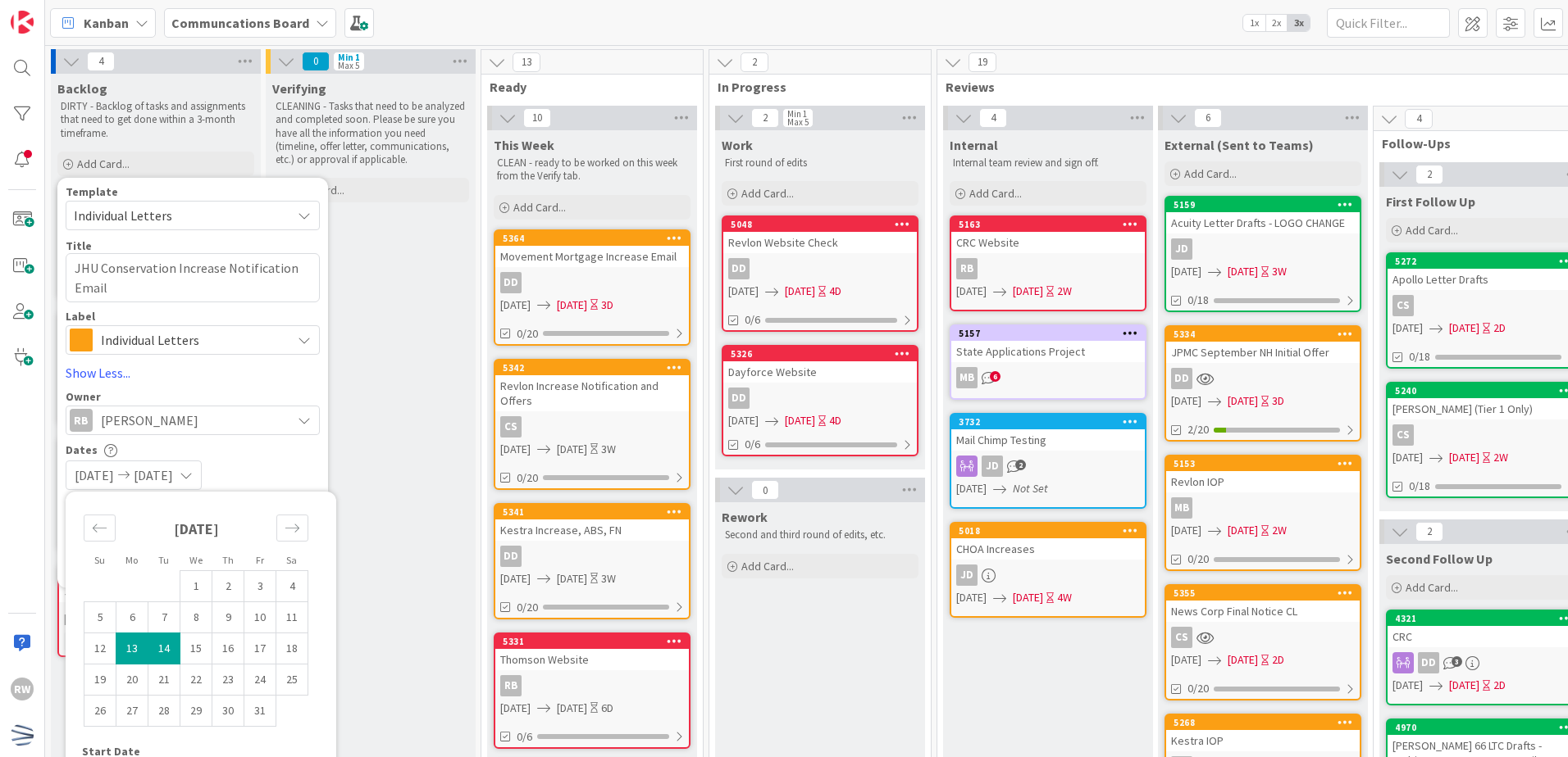
click at [277, 460] on div "[DATE] [DATE]" at bounding box center [192, 475] width 254 height 30
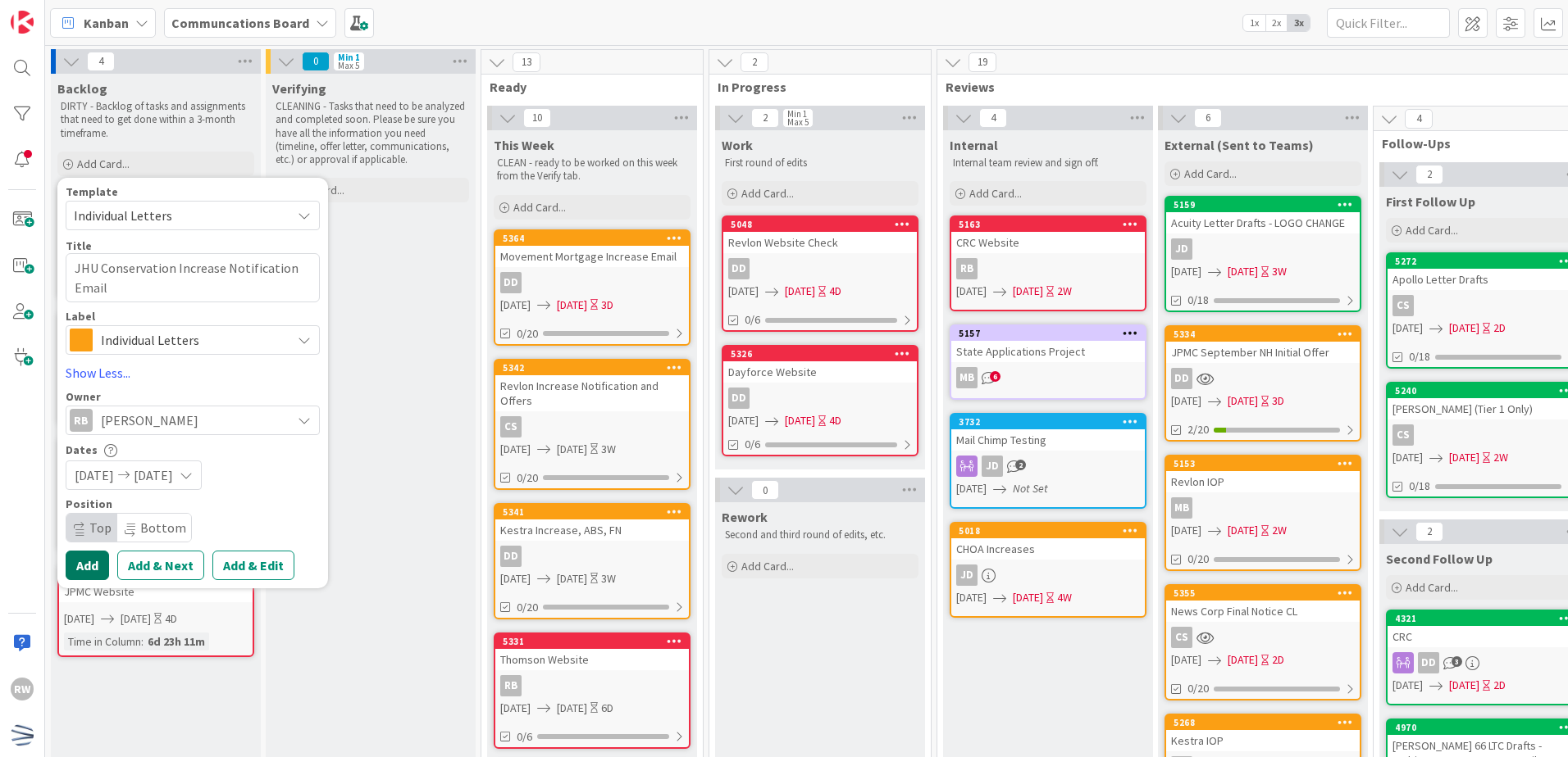
click at [100, 568] on button "Add" at bounding box center [87, 566] width 43 height 30
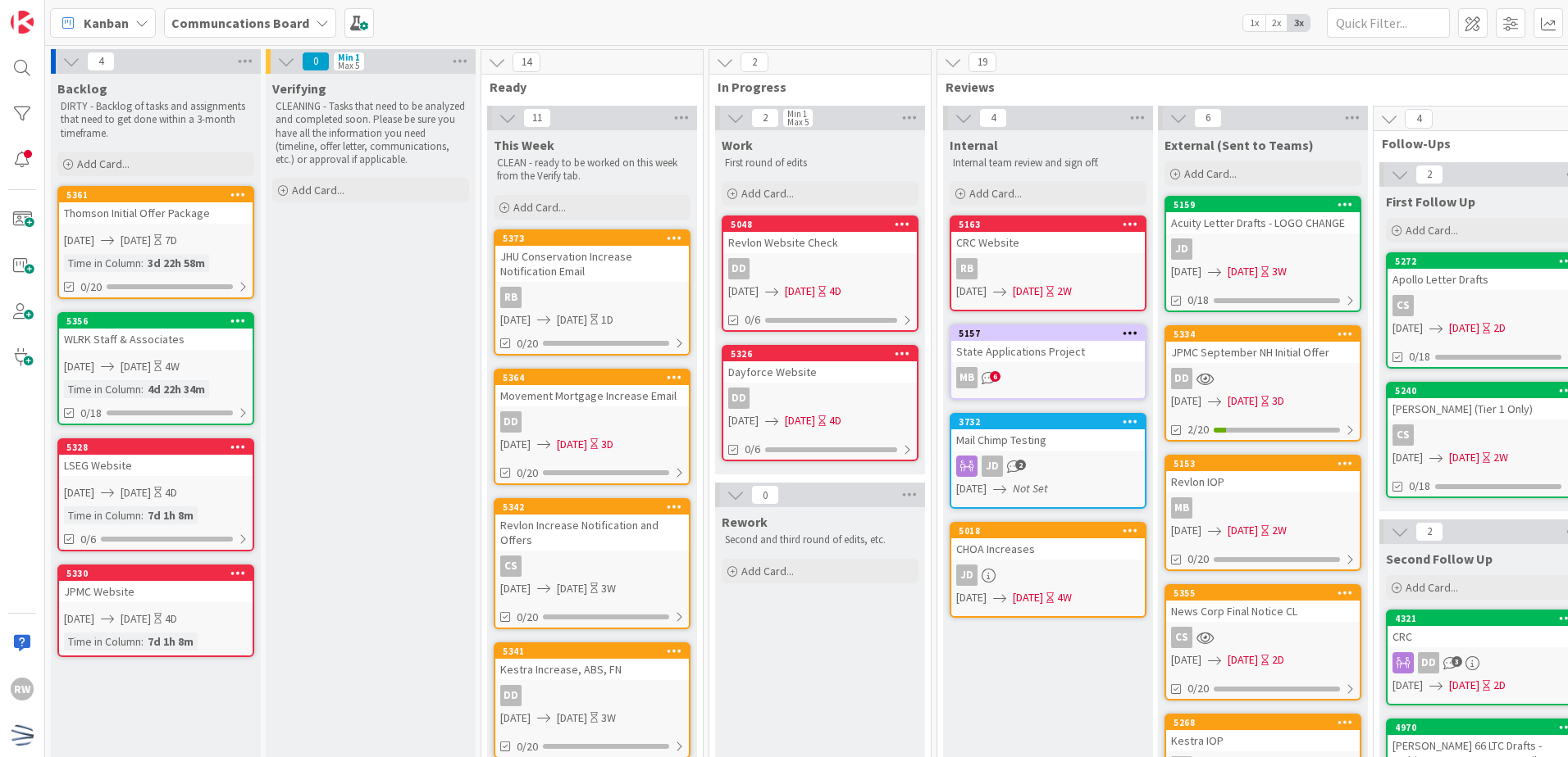
click at [172, 157] on div "Add Card..." at bounding box center [155, 164] width 196 height 25
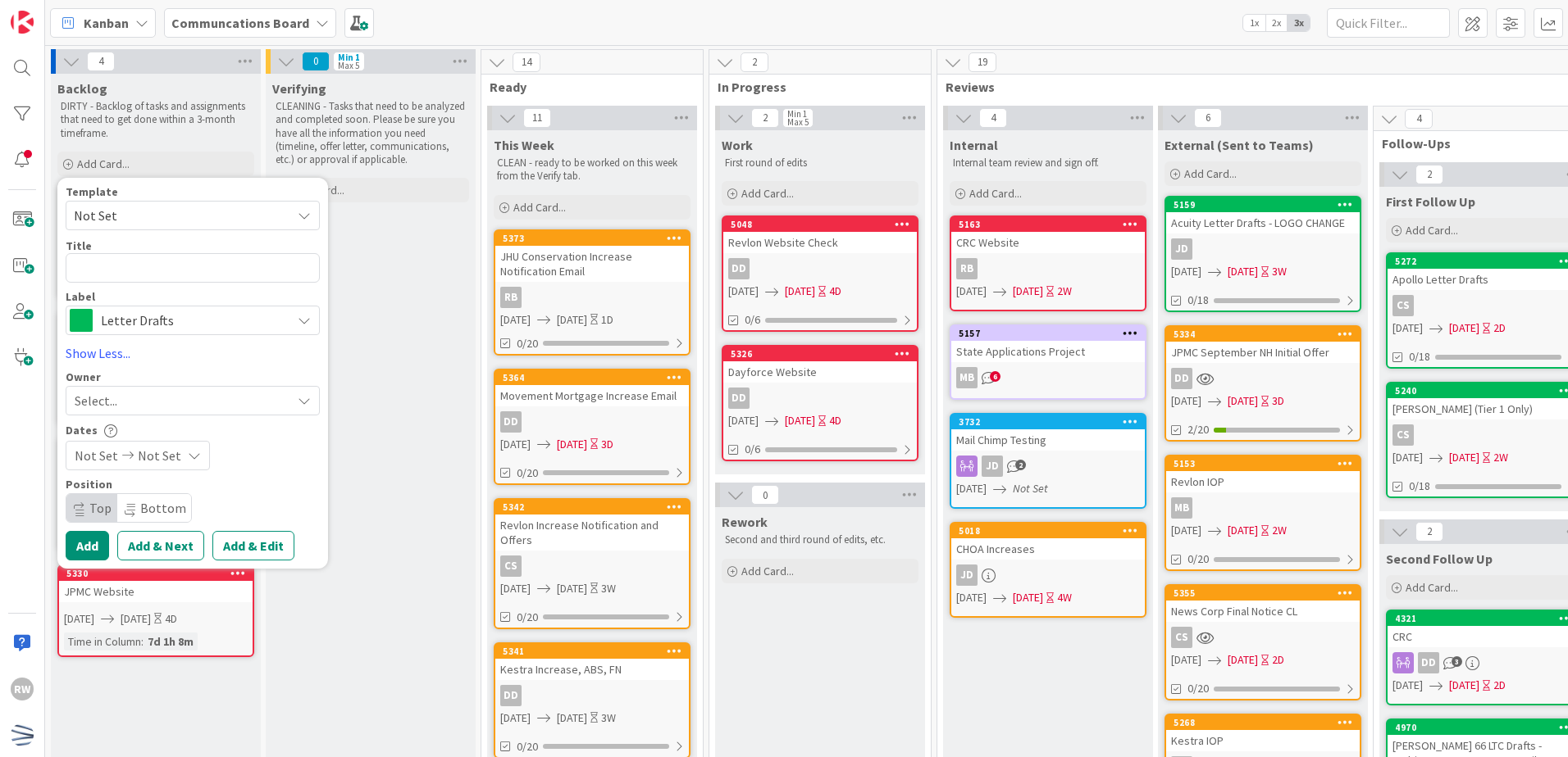
click at [177, 207] on span "Not Set" at bounding box center [176, 215] width 205 height 22
click at [174, 308] on span "Individual Letters" at bounding box center [206, 317] width 235 height 22
type textarea "x"
type textarea "Individual Letters"
drag, startPoint x: 177, startPoint y: 270, endPoint x: -3, endPoint y: 234, distance: 183.6
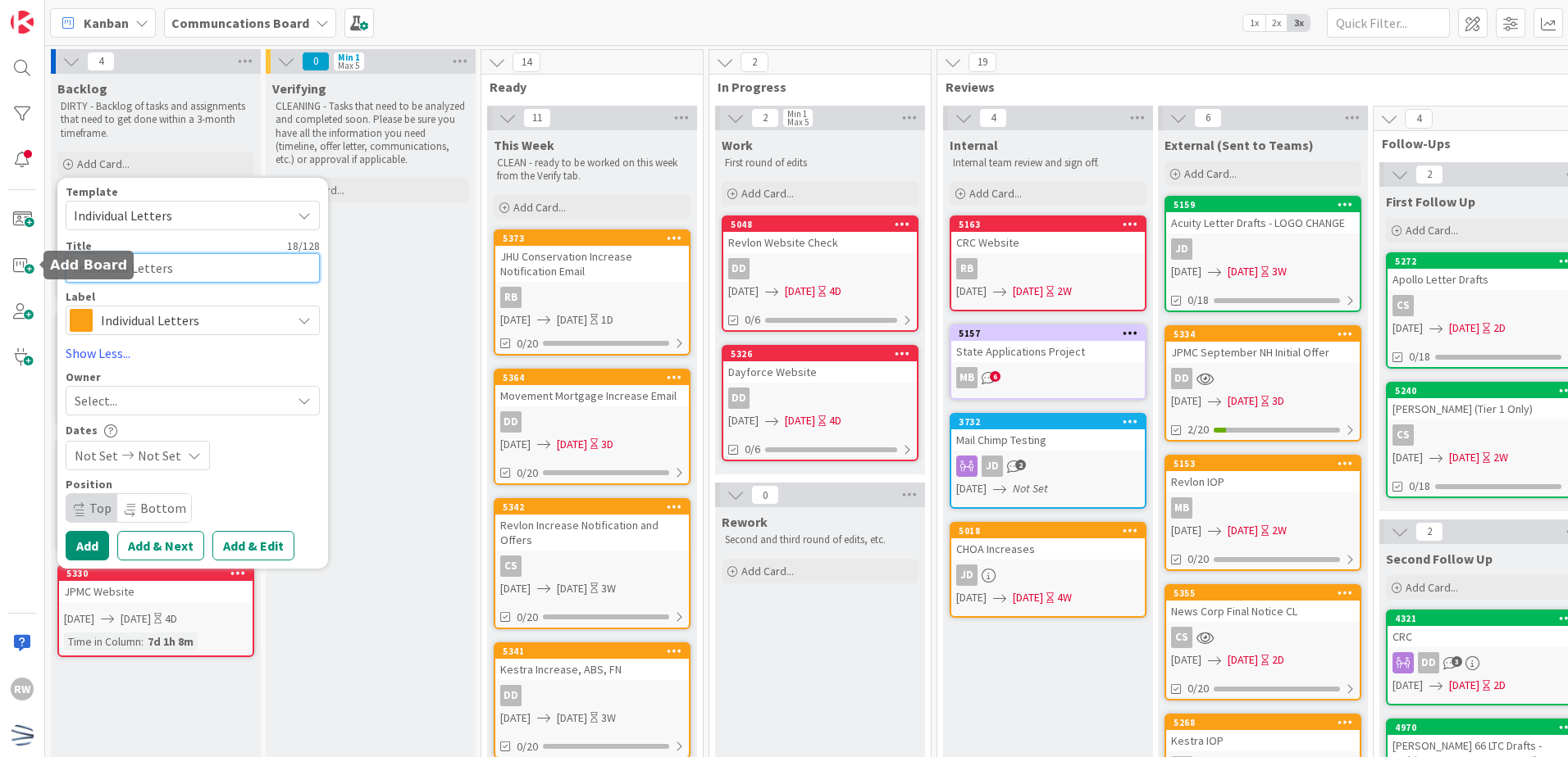
click at [0, 234] on html "RW Kanban Communcations Board 1x 2x 3x 4 Backlog DIRTY - Backlog of tasks and a…" at bounding box center [784, 378] width 1568 height 757
type textarea "x"
type textarea "D"
type textarea "x"
type textarea "Da"
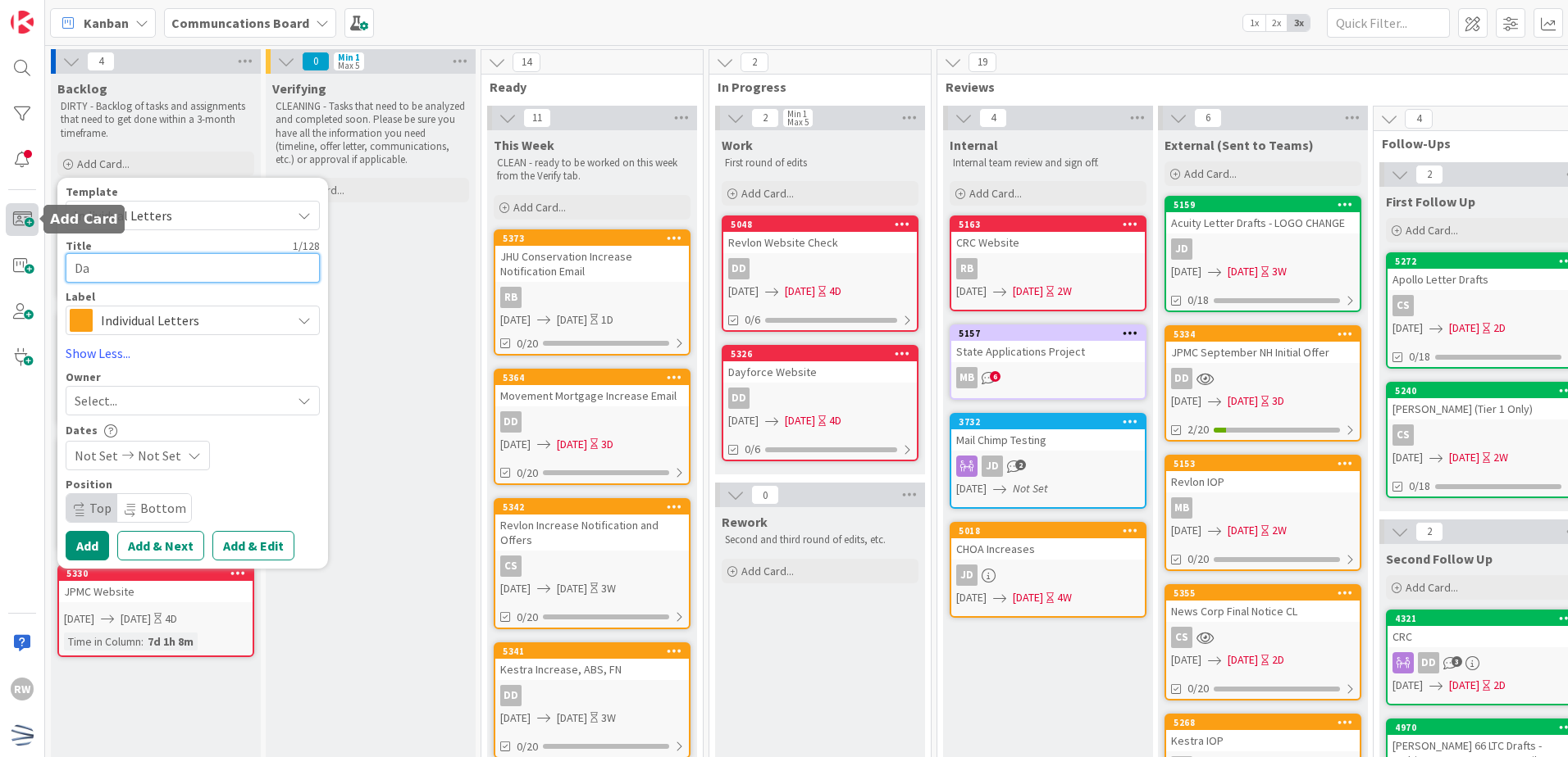
type textarea "x"
type textarea "Day"
type textarea "x"
type textarea "Dayr"
type textarea "x"
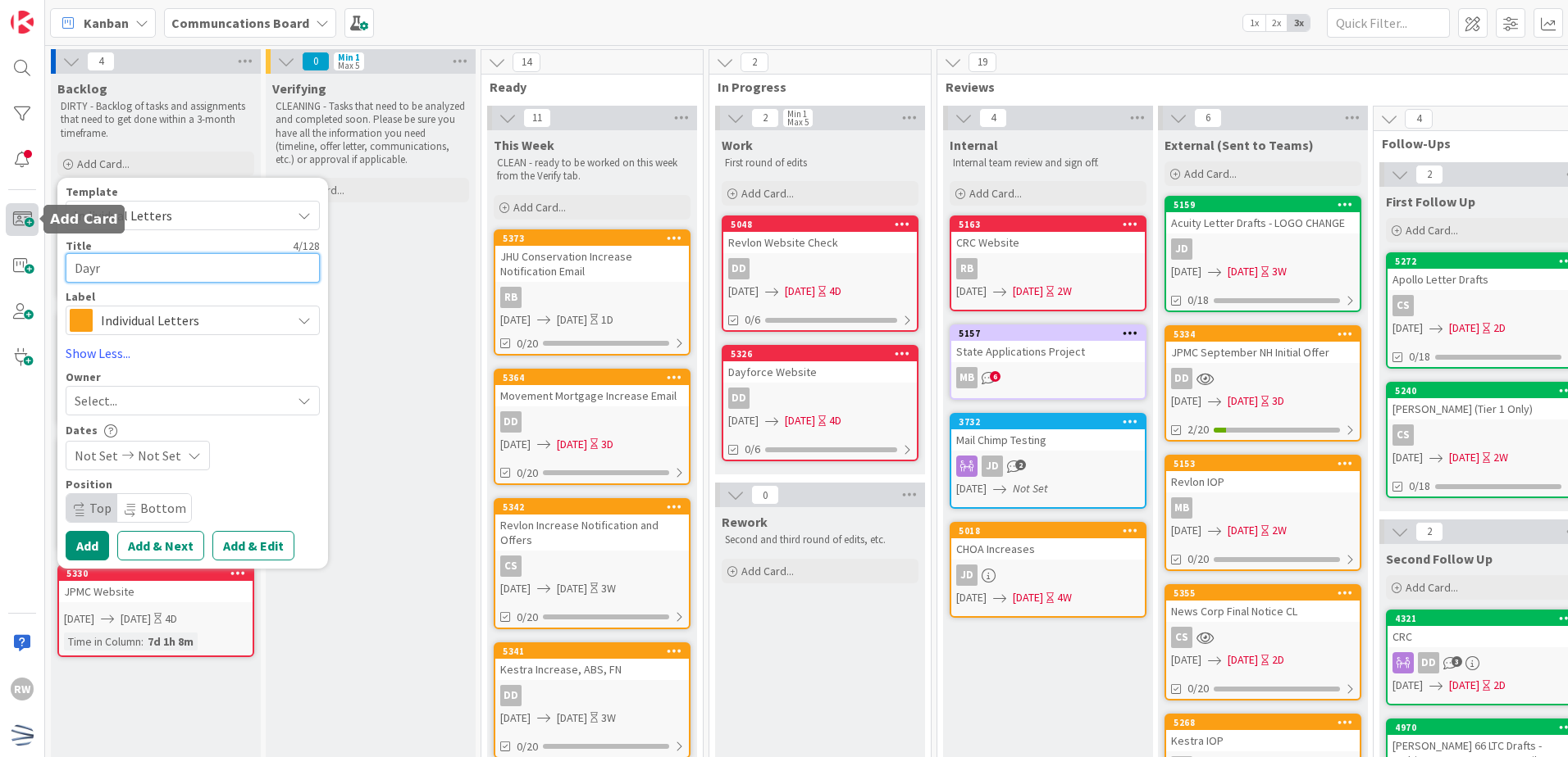
type textarea "Day"
type textarea "x"
type textarea "Dayf"
type textarea "x"
type textarea "Dayfi"
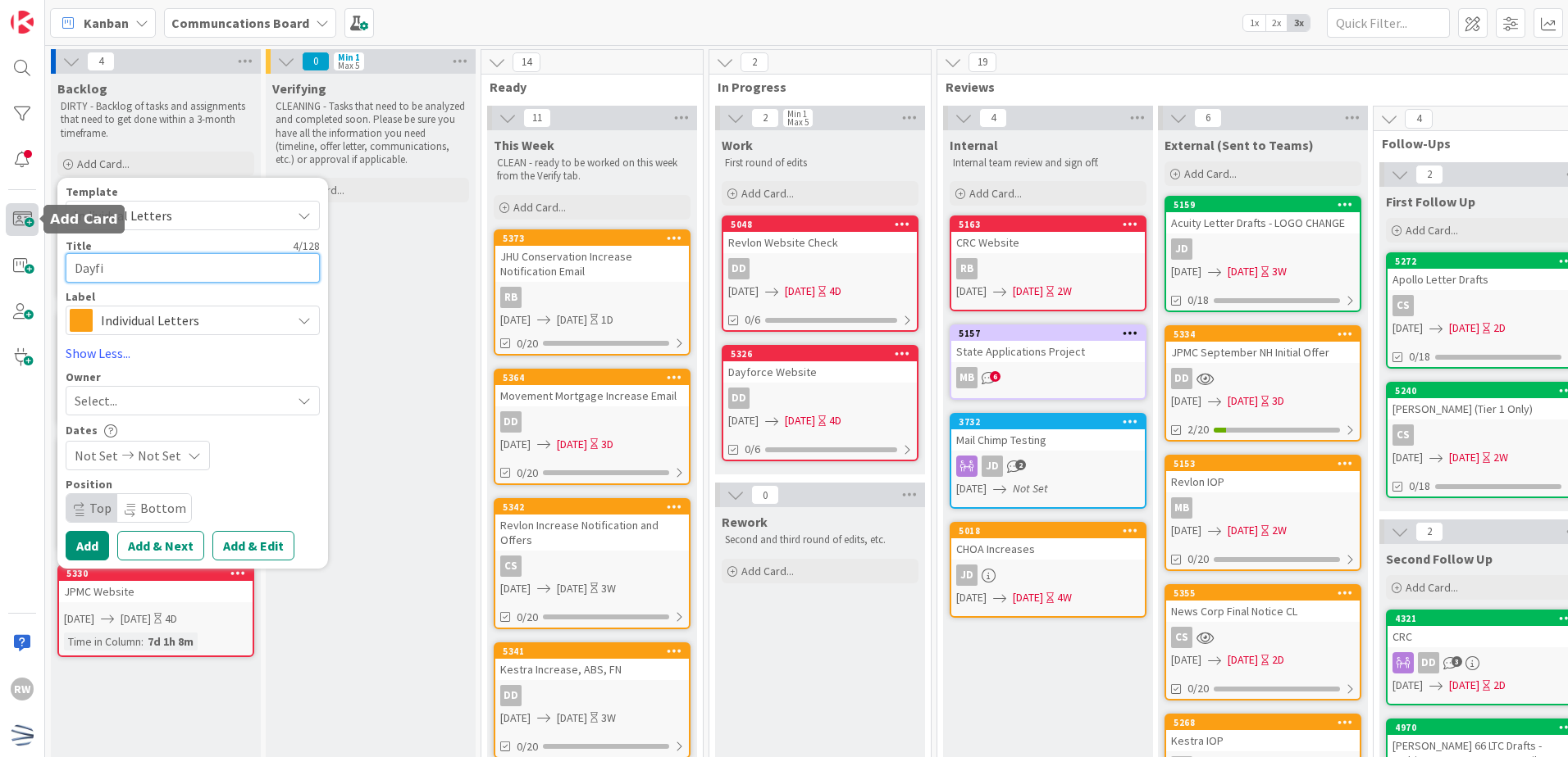
type textarea "x"
type textarea "Dayfir"
type textarea "x"
type textarea "Dayfirc"
type textarea "x"
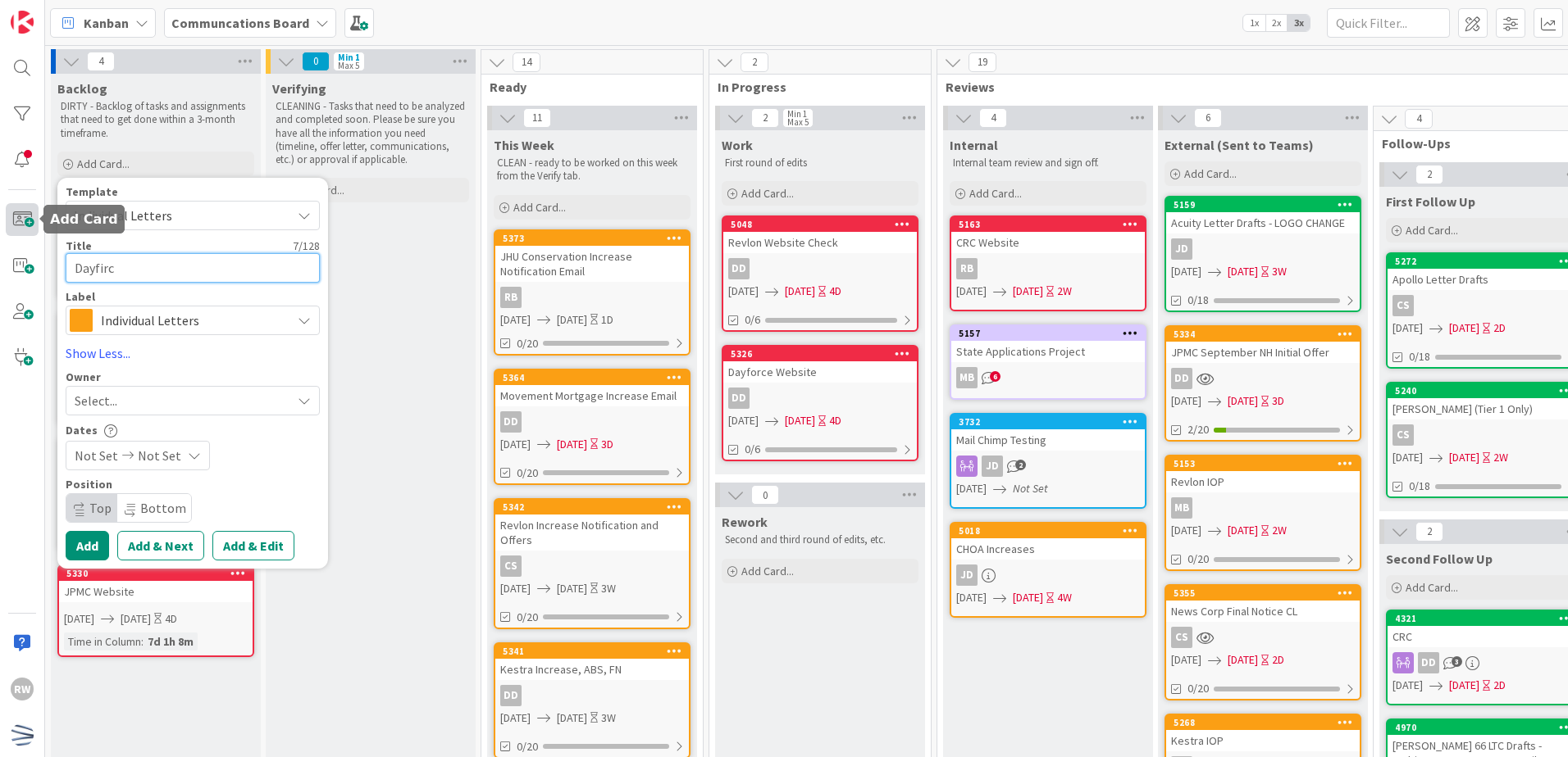
type textarea "Dayfir"
type textarea "x"
type textarea "Dayfi"
type textarea "x"
type textarea "Dayf"
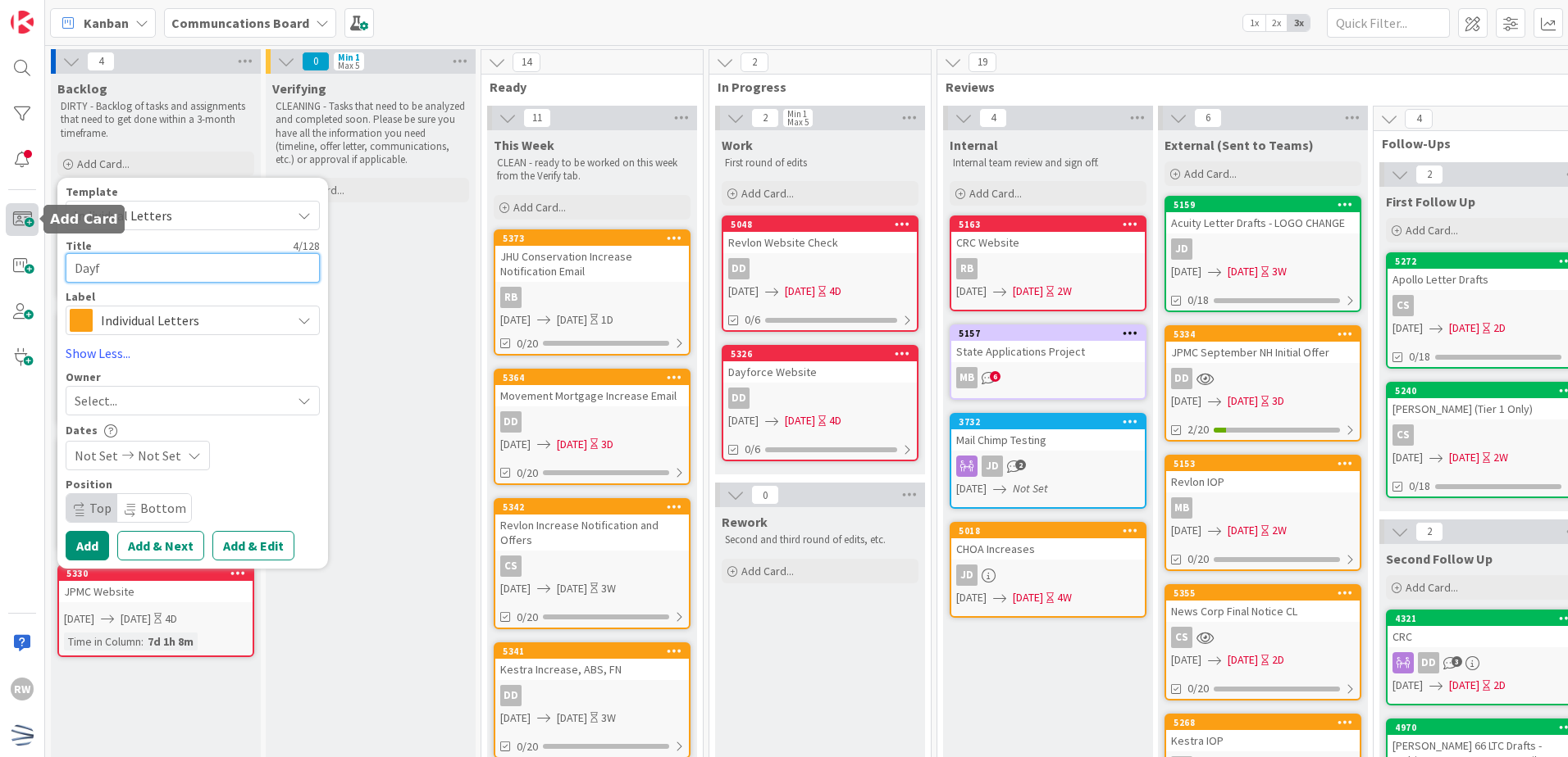
type textarea "x"
type textarea "Dayfo"
type textarea "x"
type textarea "Dayfor"
type textarea "x"
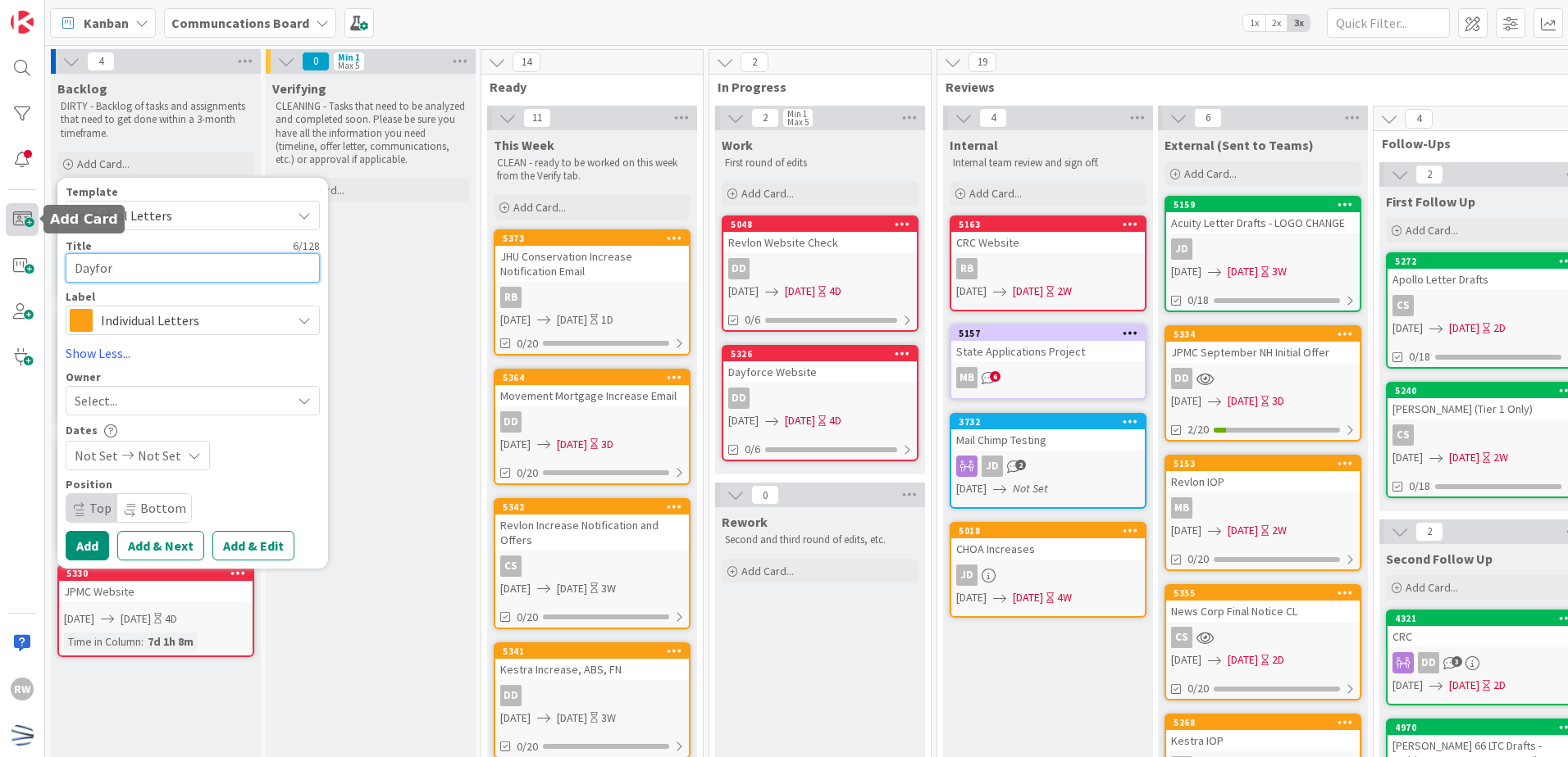
type textarea "Dayforc"
type textarea "x"
type textarea "Dayforce"
type textarea "x"
type textarea "Dayforce"
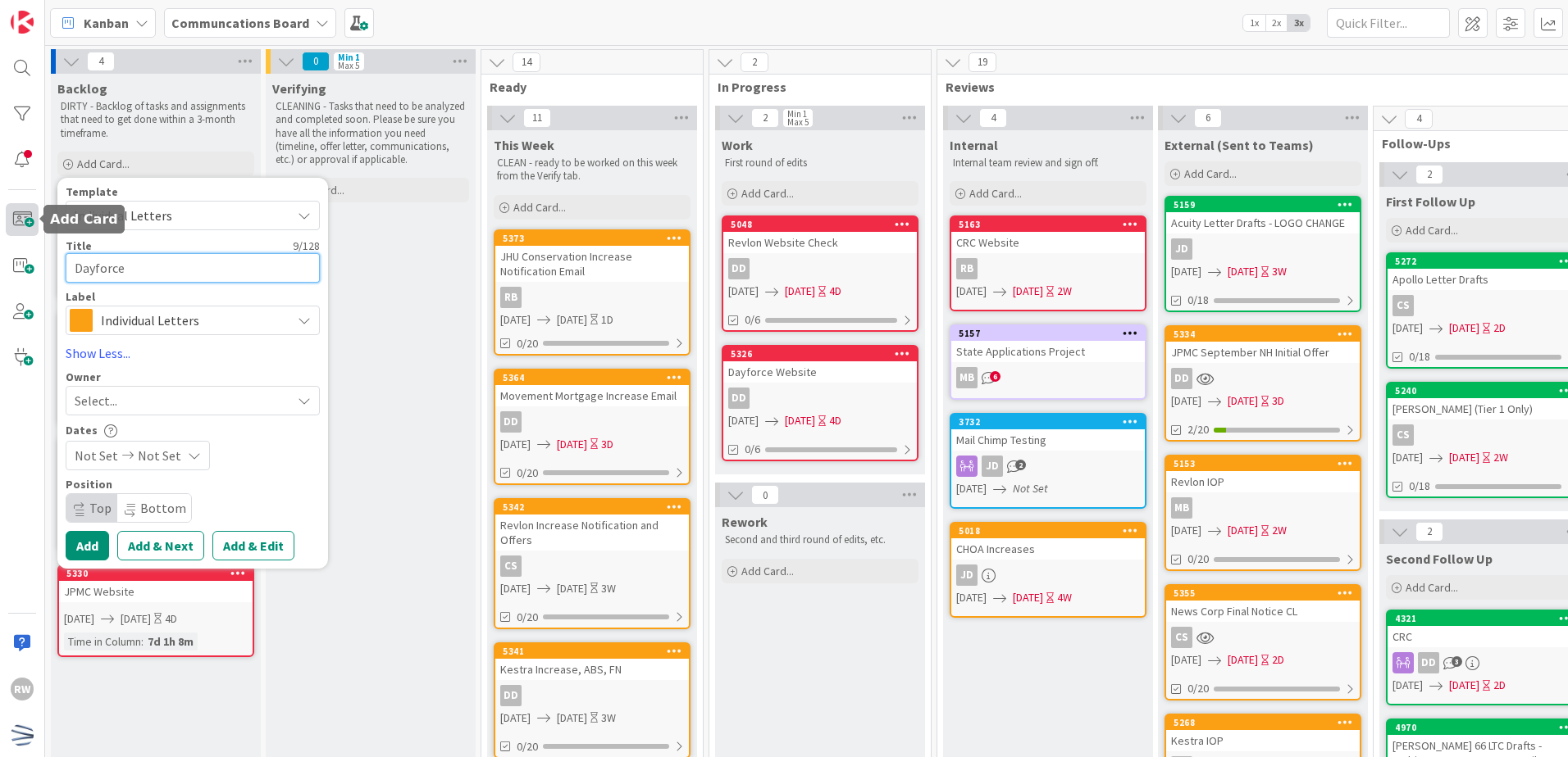
type textarea "x"
type textarea "Dayforce F"
type textarea "x"
type textarea "Dayforce Fi"
type textarea "x"
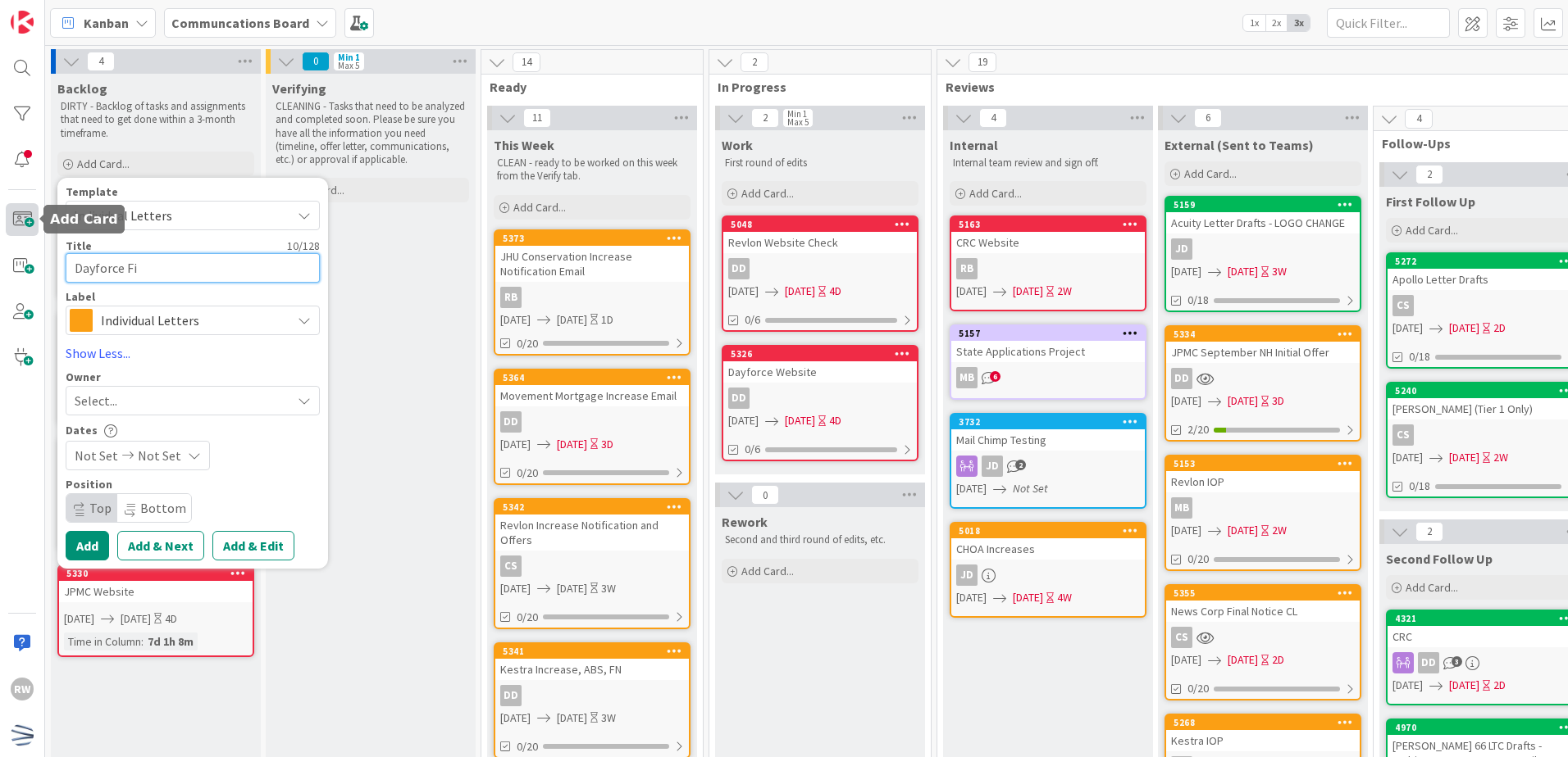
type textarea "Dayforce Fin"
type textarea "x"
type textarea "Dayforce Fina"
type textarea "x"
type textarea "Dayforce Final"
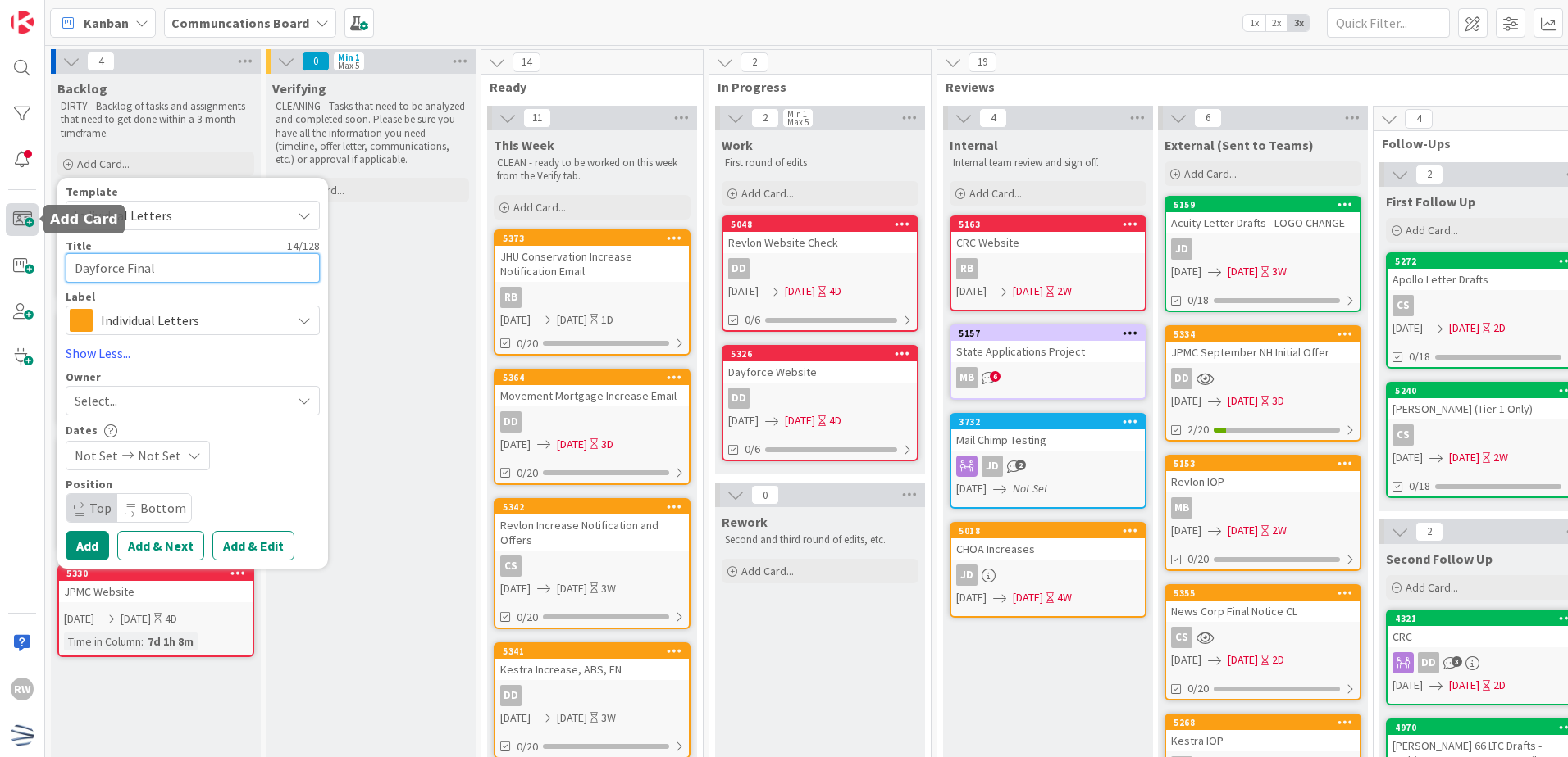
type textarea "x"
type textarea "Dayforce Final"
type textarea "x"
type textarea "Dayforce Final N"
type textarea "x"
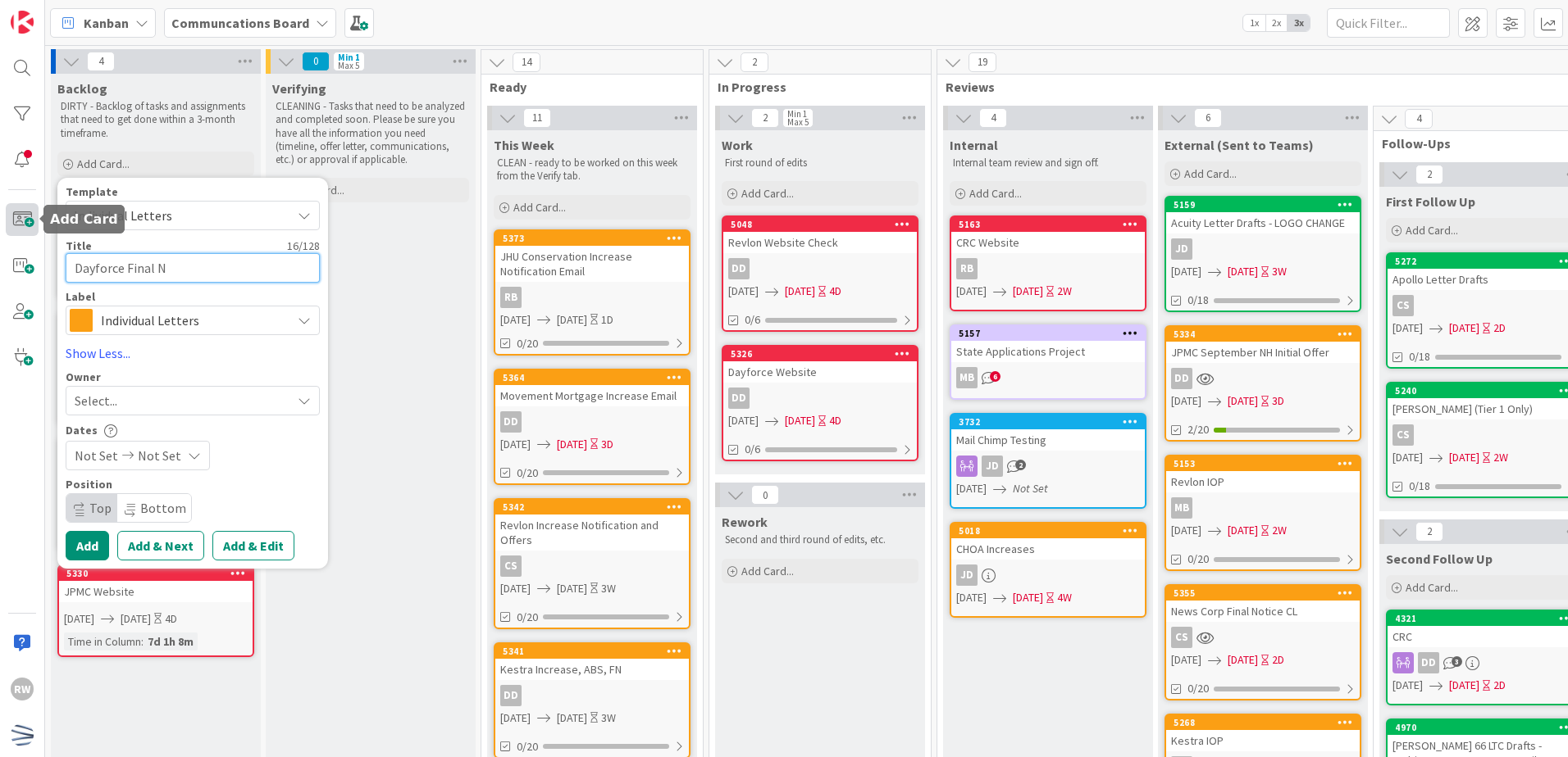
type textarea "Dayforce Final No"
type textarea "x"
type textarea "Dayforce Final Not"
type textarea "x"
type textarea "Dayforce Final Noti"
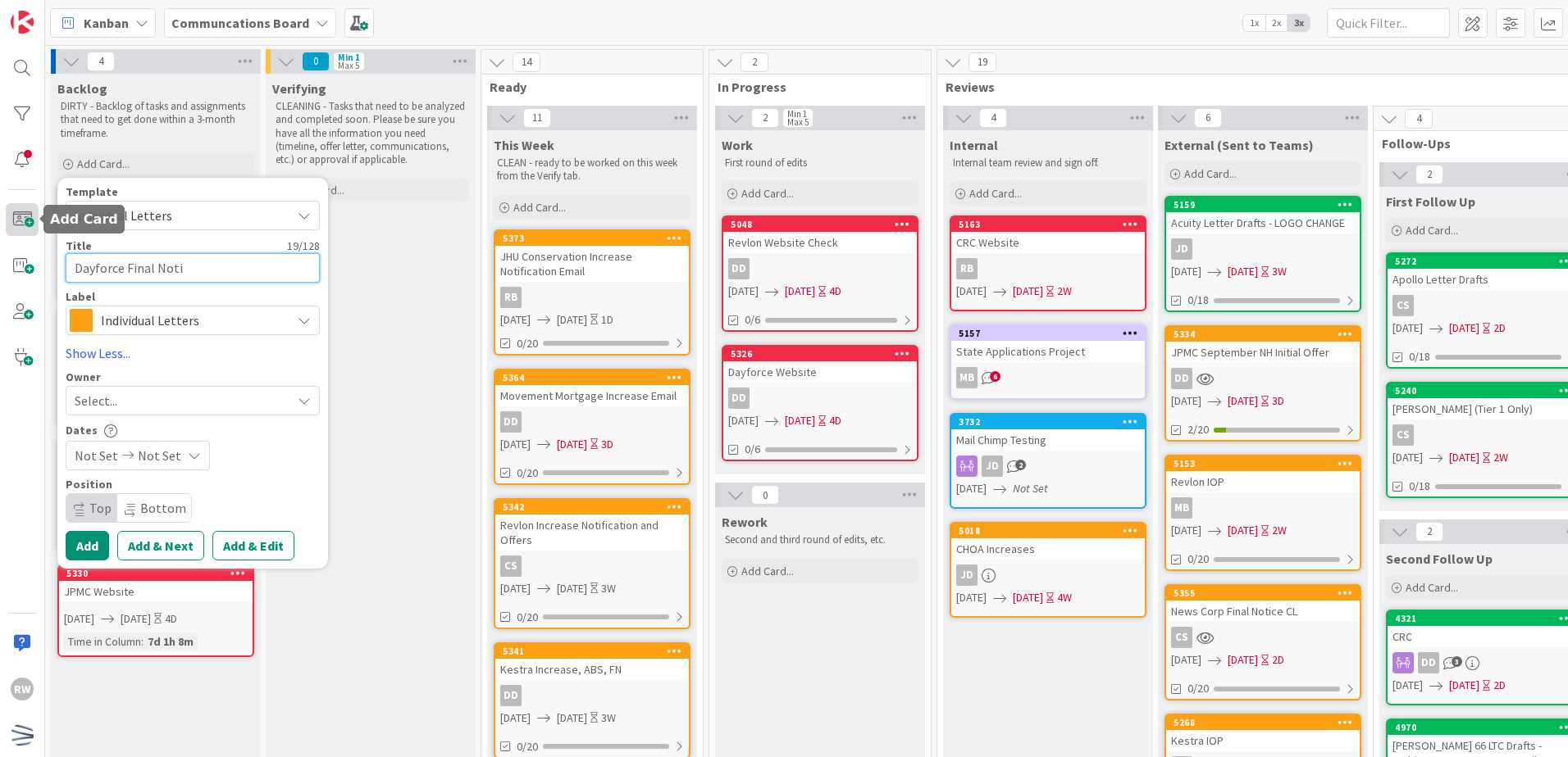
type textarea "x"
type textarea "Dayforce Final Notic"
type textarea "x"
type textarea "Dayforce Final Notice"
type textarea "x"
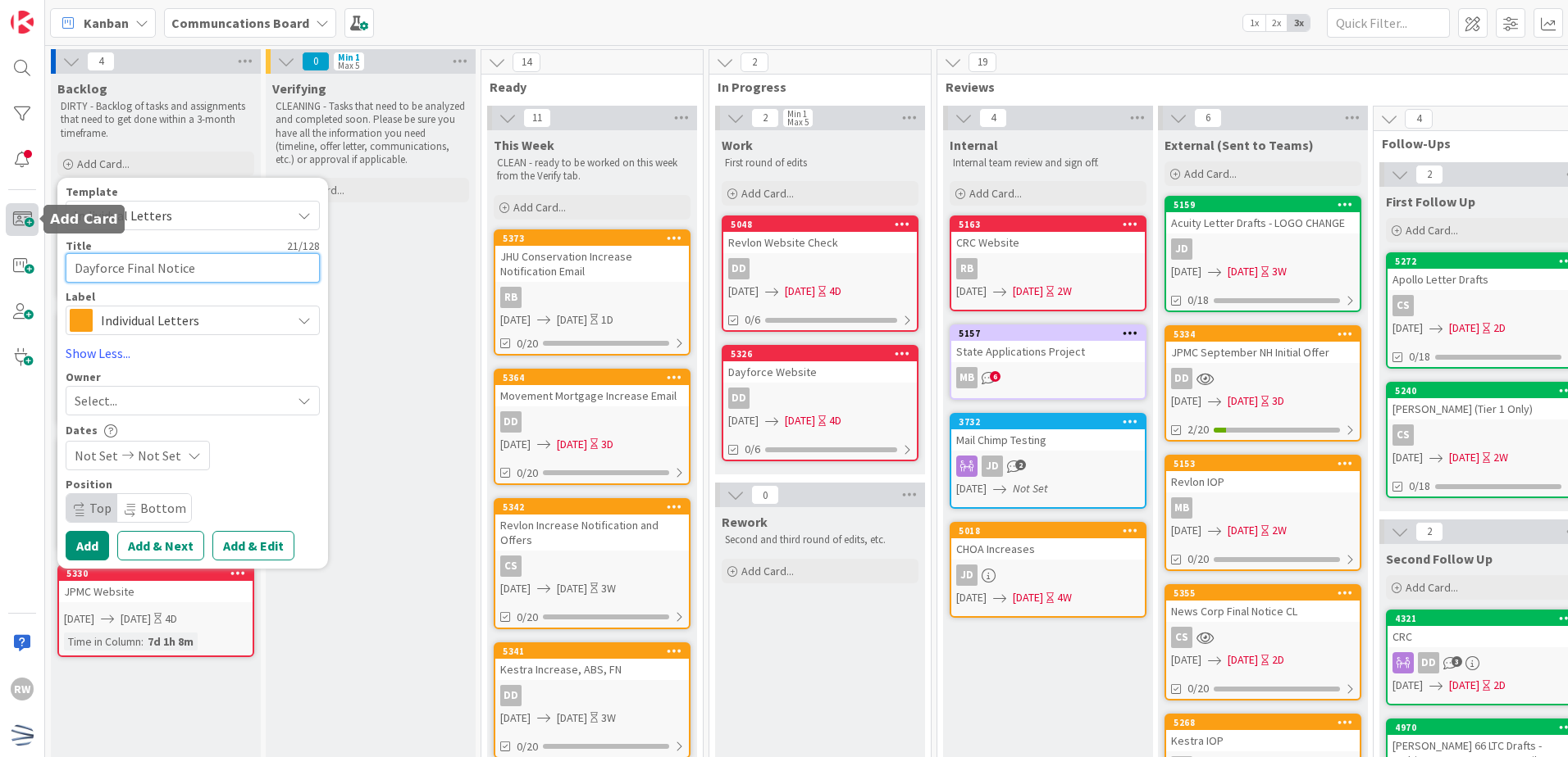
type textarea "Dayforce Final Notice"
type textarea "x"
type textarea "Dayforce Final Notice C"
type textarea "x"
type textarea "Dayforce Final Notice CL"
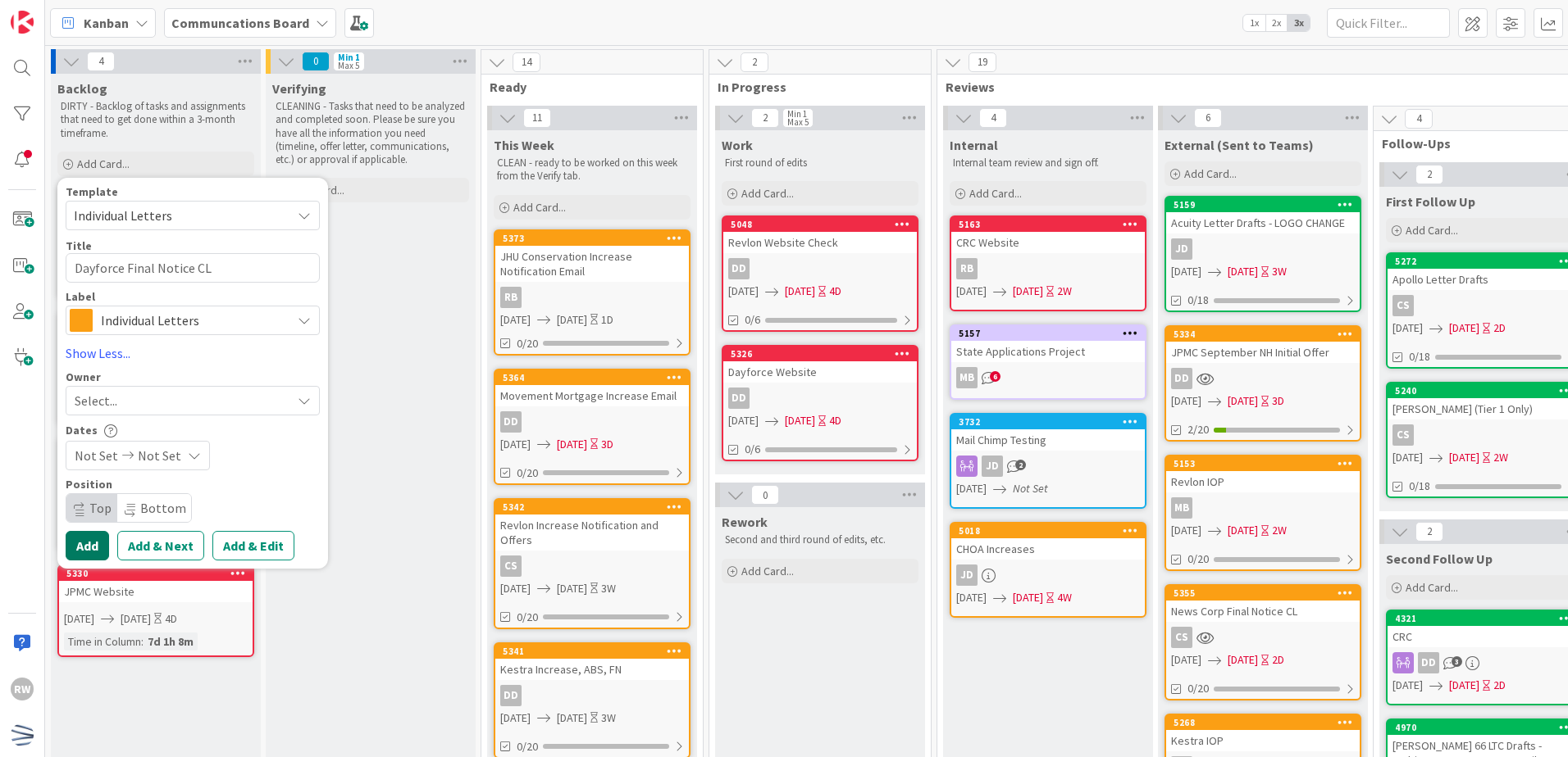
click at [99, 547] on button "Add" at bounding box center [87, 546] width 43 height 30
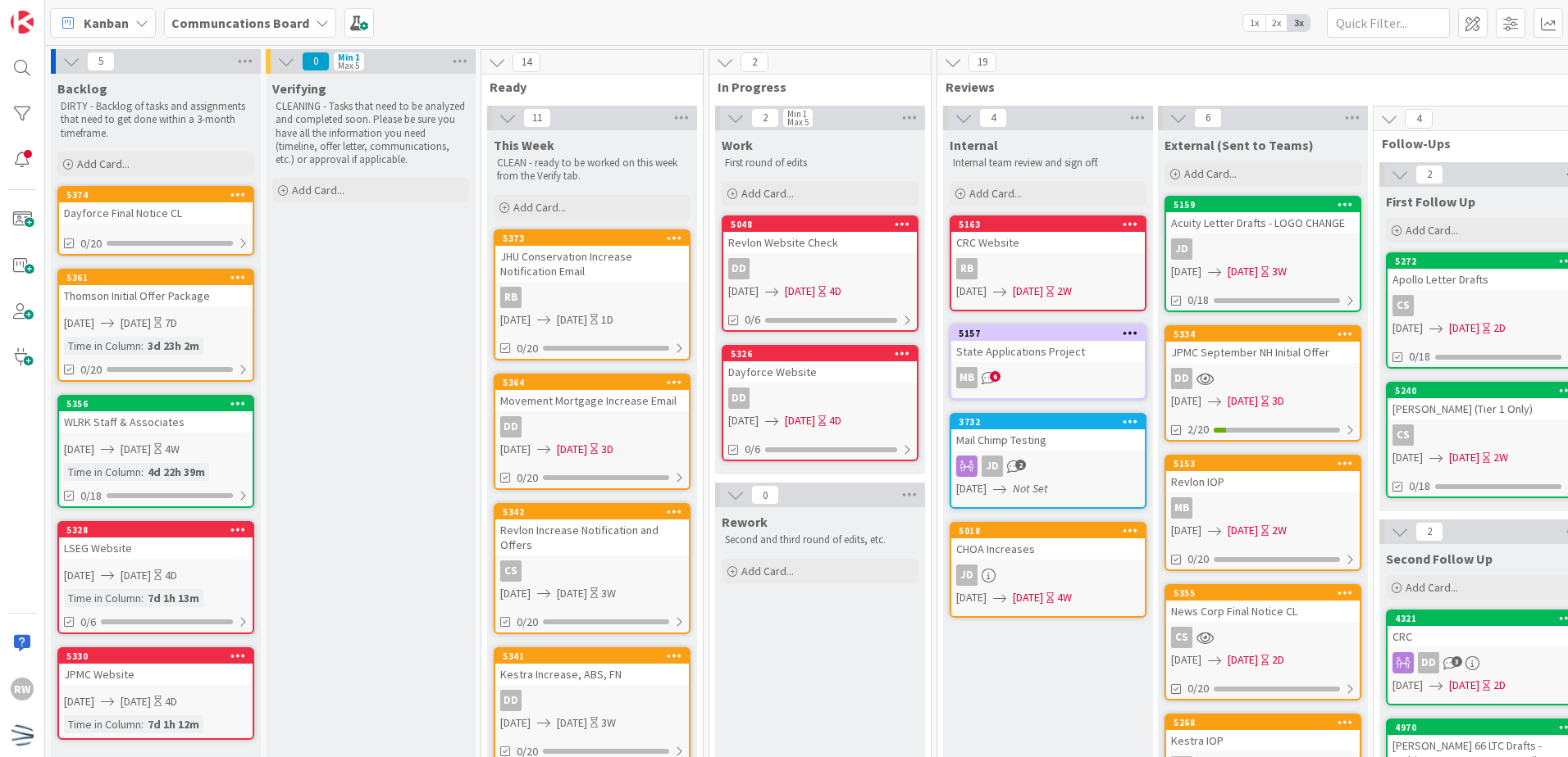
click at [183, 205] on div "Dayforce Final Notice CL" at bounding box center [156, 213] width 194 height 22
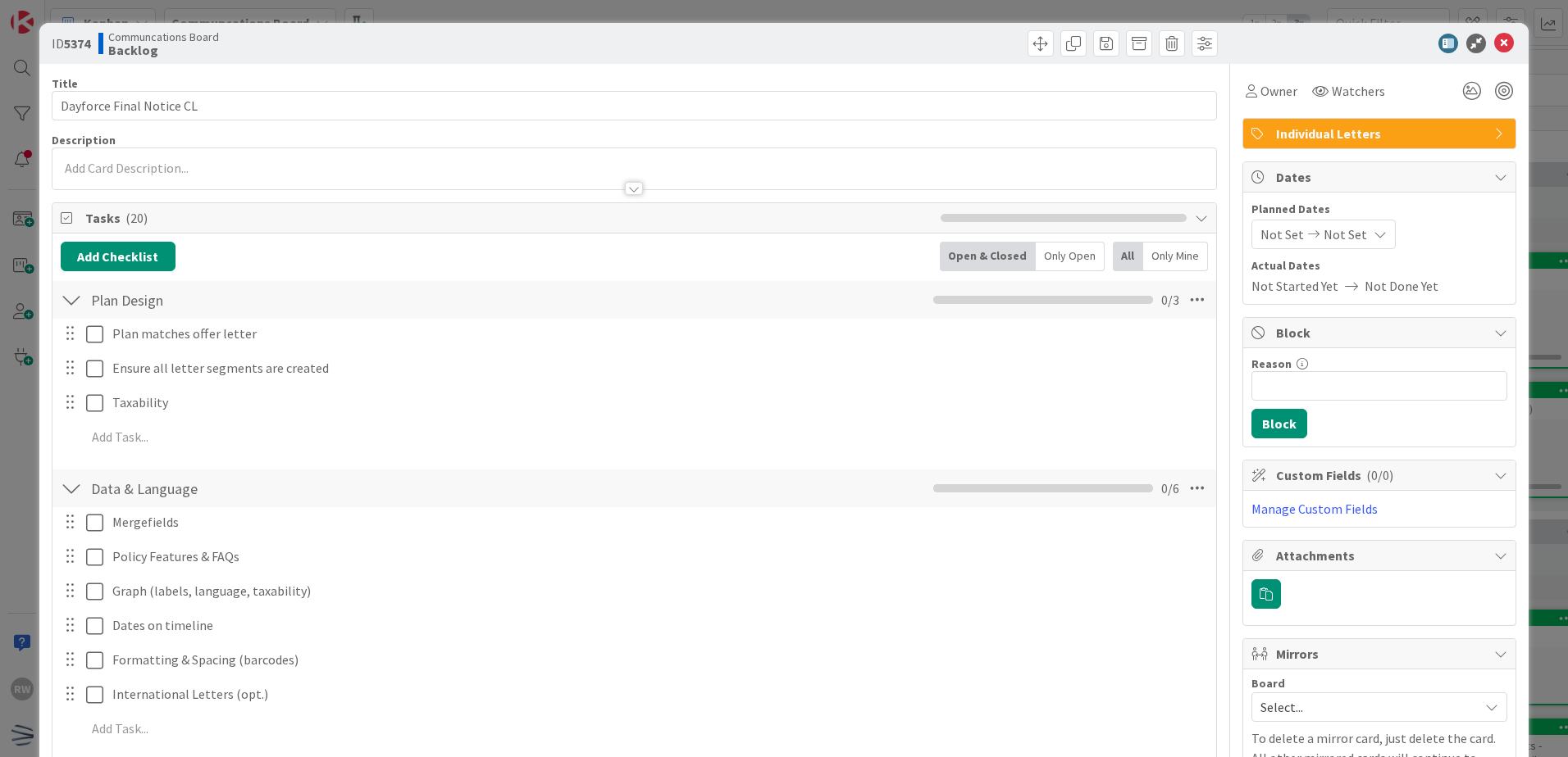
click at [1280, 226] on span "Not Set" at bounding box center [1282, 234] width 43 height 20
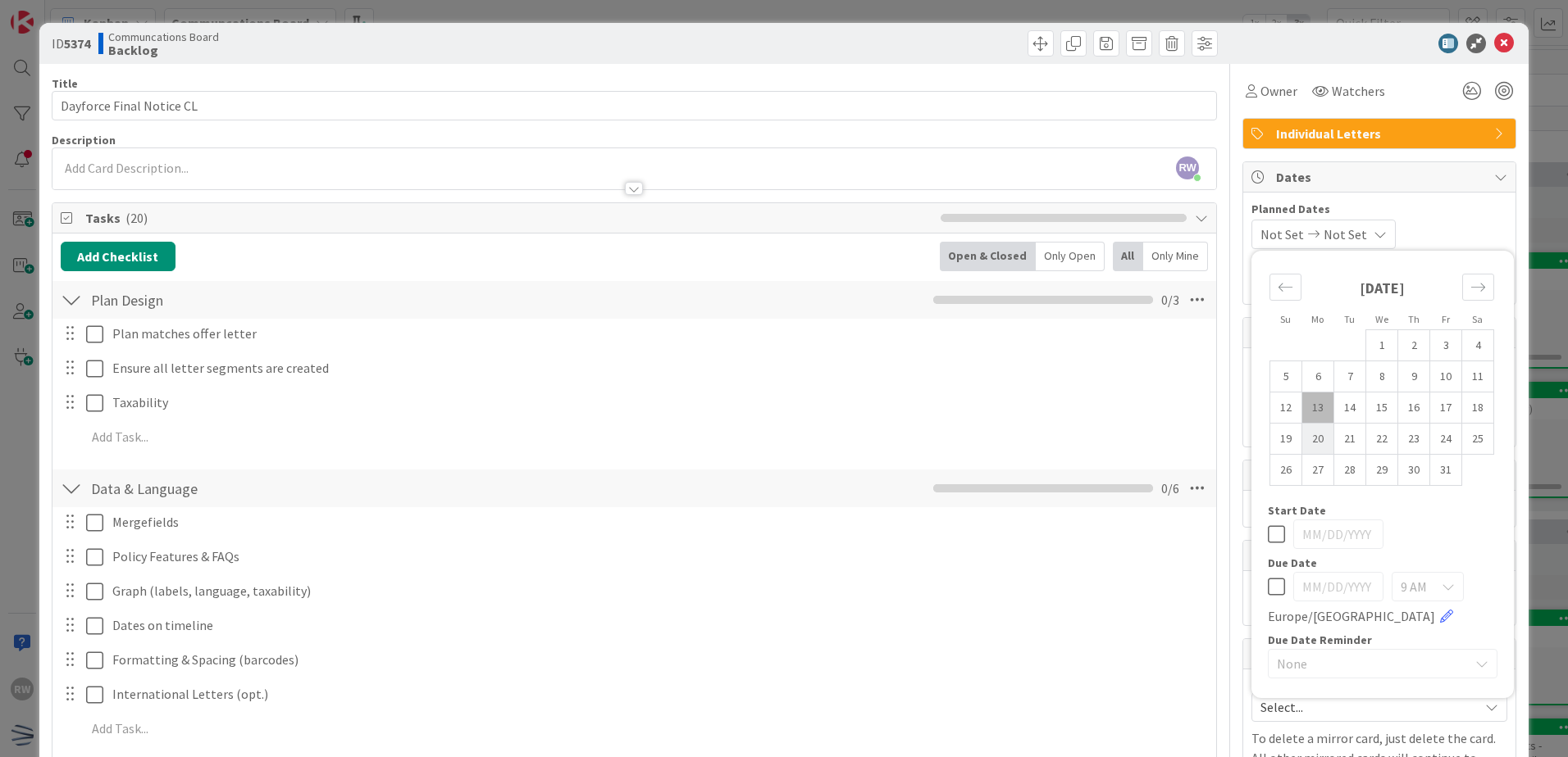
click at [1303, 446] on td "20" at bounding box center [1318, 440] width 32 height 31
type input "[DATE]"
click at [1398, 448] on td "23" at bounding box center [1414, 440] width 32 height 31
type input "[DATE]"
click at [1497, 39] on icon at bounding box center [1504, 44] width 20 height 20
